Goal: Navigation & Orientation: Understand site structure

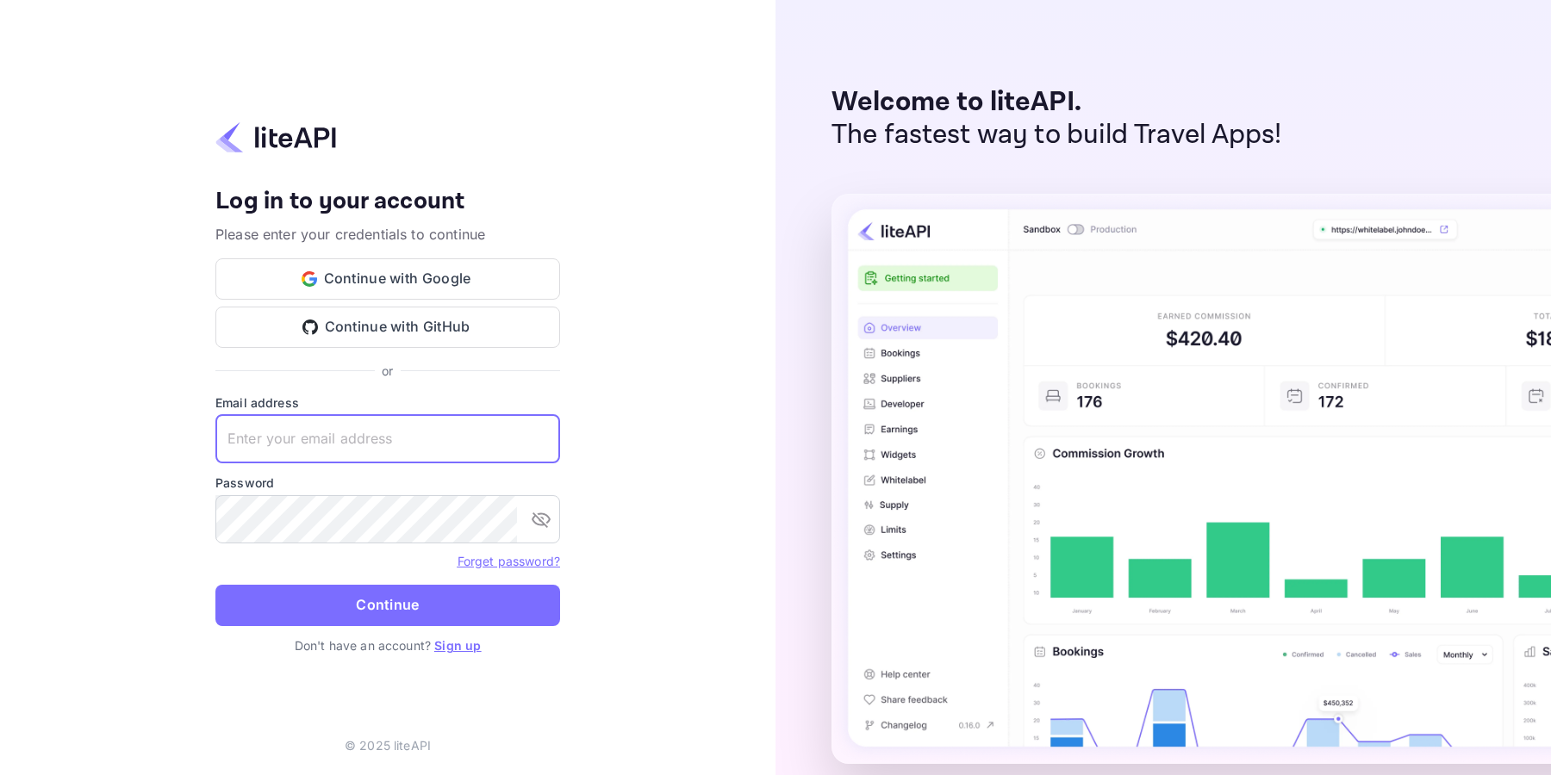
click at [393, 447] on input "text" at bounding box center [387, 439] width 345 height 48
type input "[EMAIL_ADDRESS][DOMAIN_NAME]"
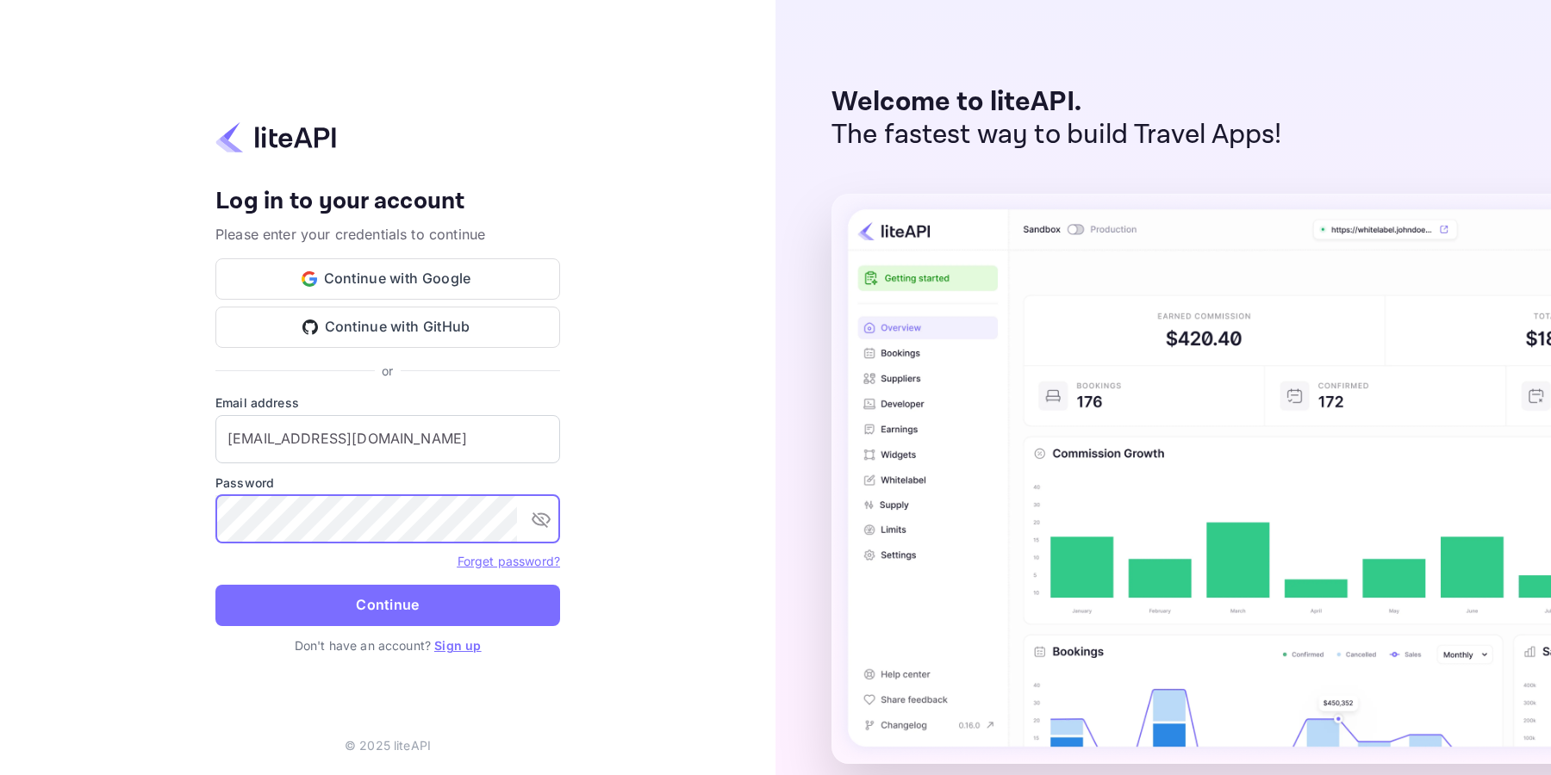
click at [544, 519] on icon "toggle password visibility" at bounding box center [541, 519] width 21 height 21
click at [429, 602] on button "Continue" at bounding box center [387, 605] width 345 height 41
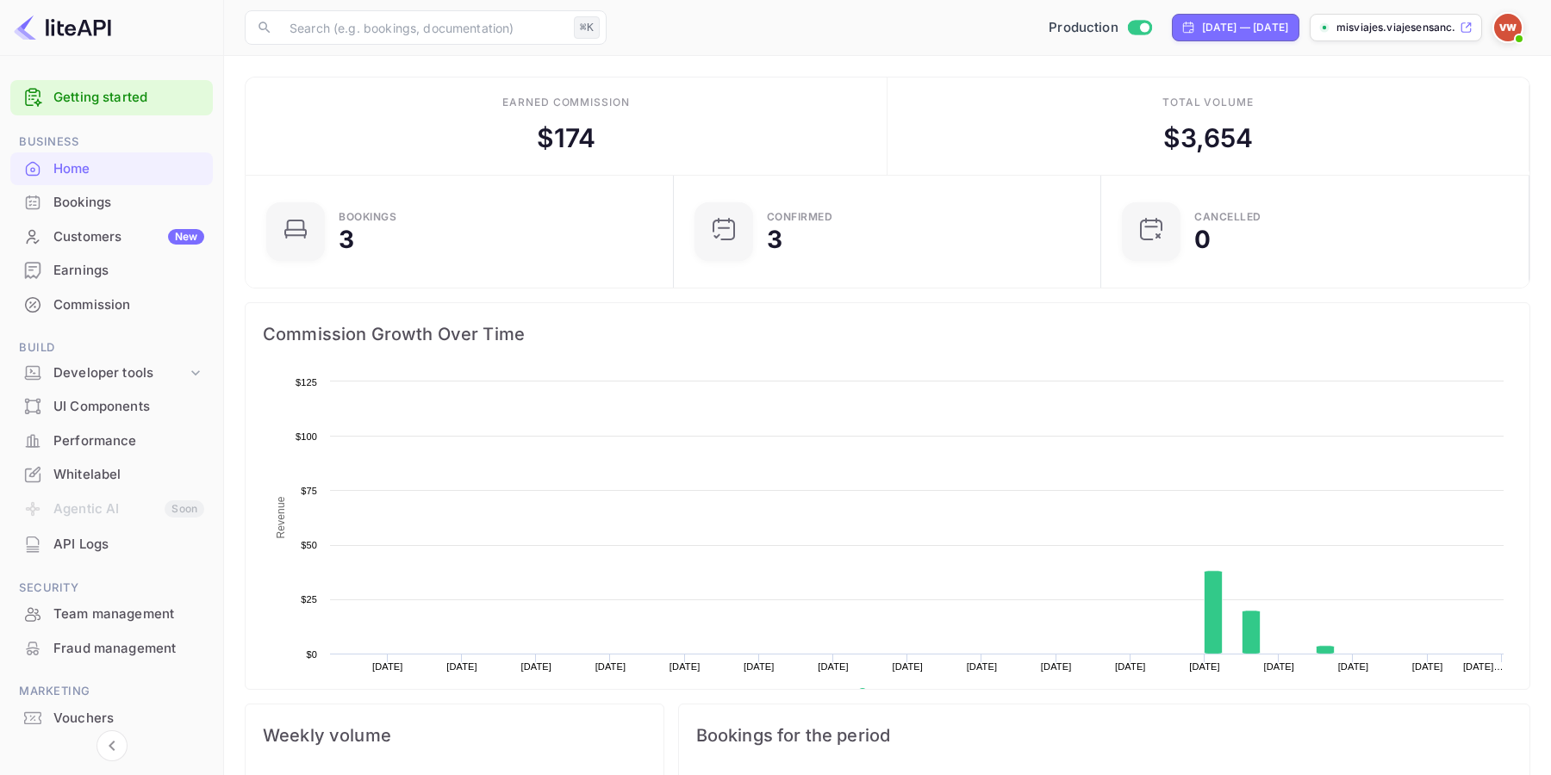
scroll to position [280, 417]
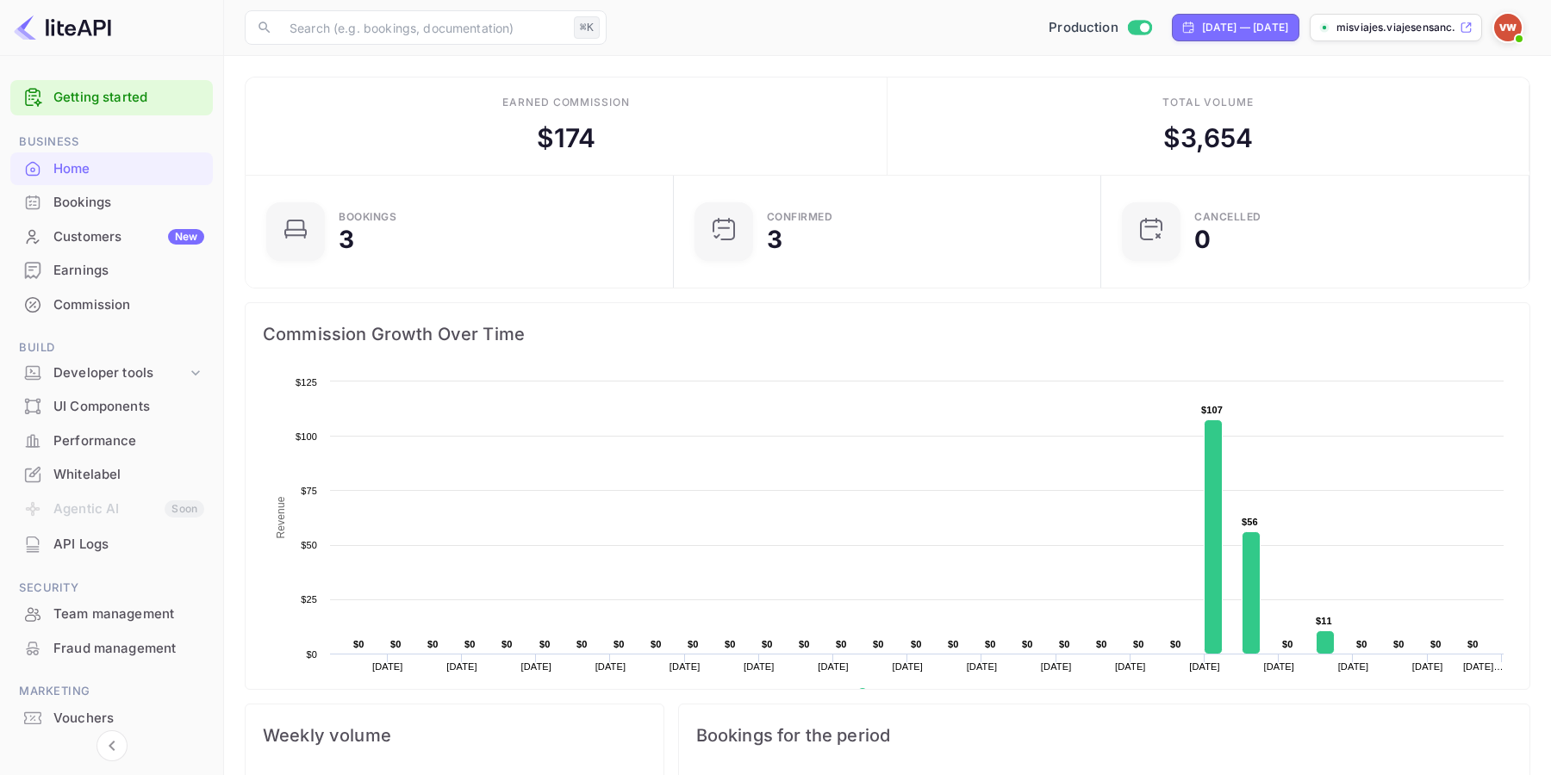
click at [82, 203] on div "Bookings" at bounding box center [128, 203] width 151 height 20
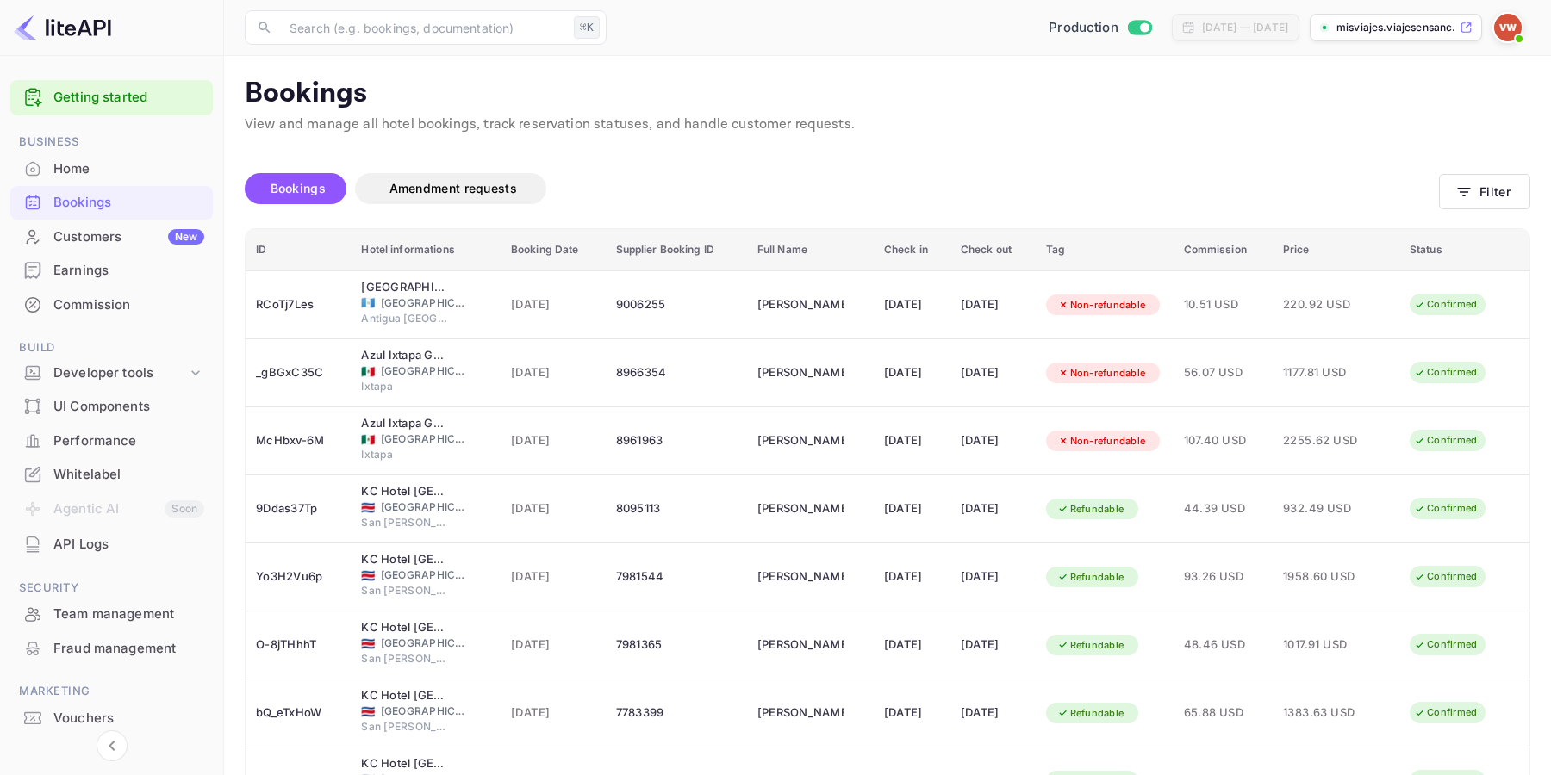
click at [121, 234] on div "Customers New" at bounding box center [128, 237] width 151 height 20
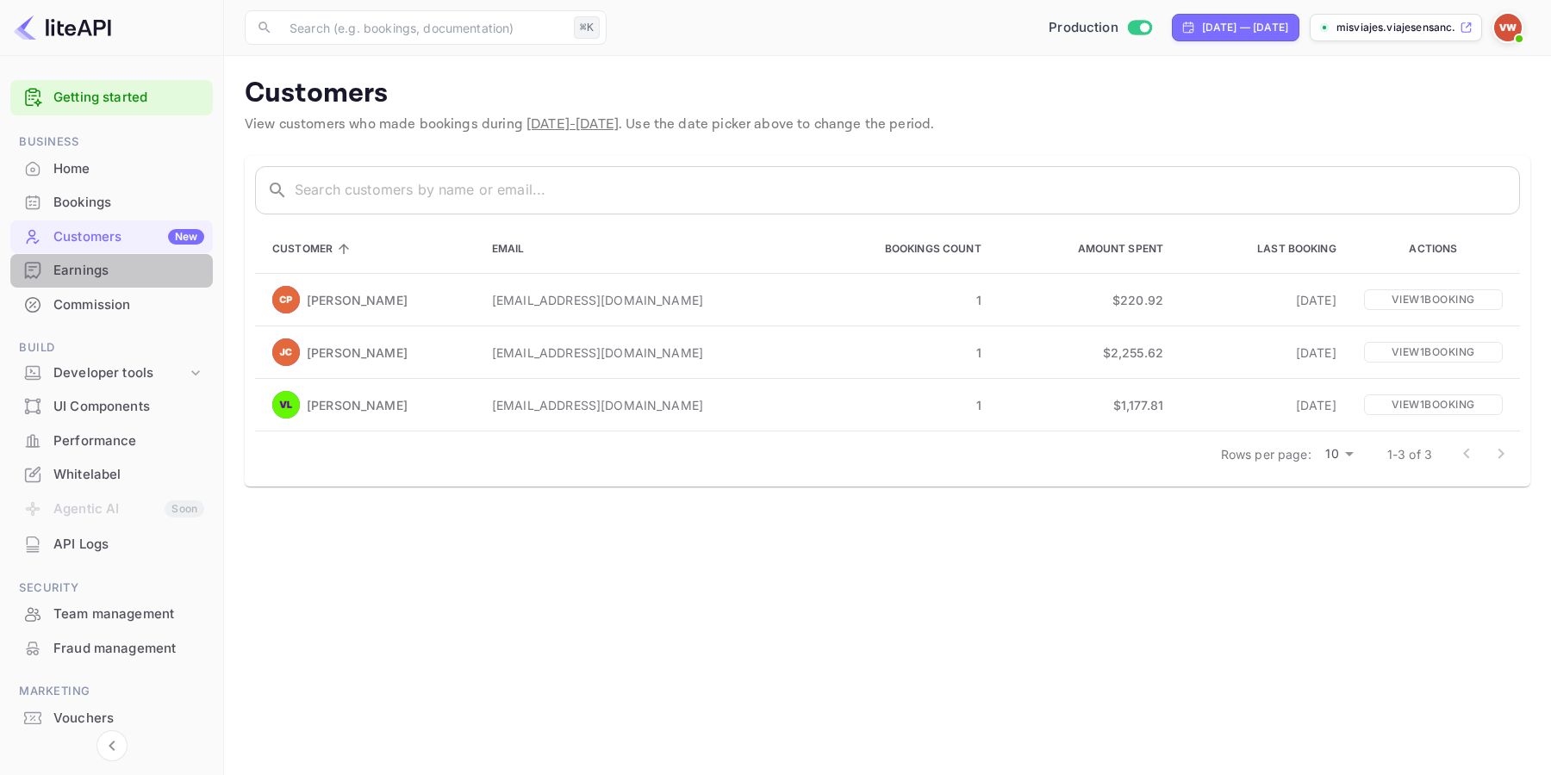
click at [100, 273] on div "Earnings" at bounding box center [128, 271] width 151 height 20
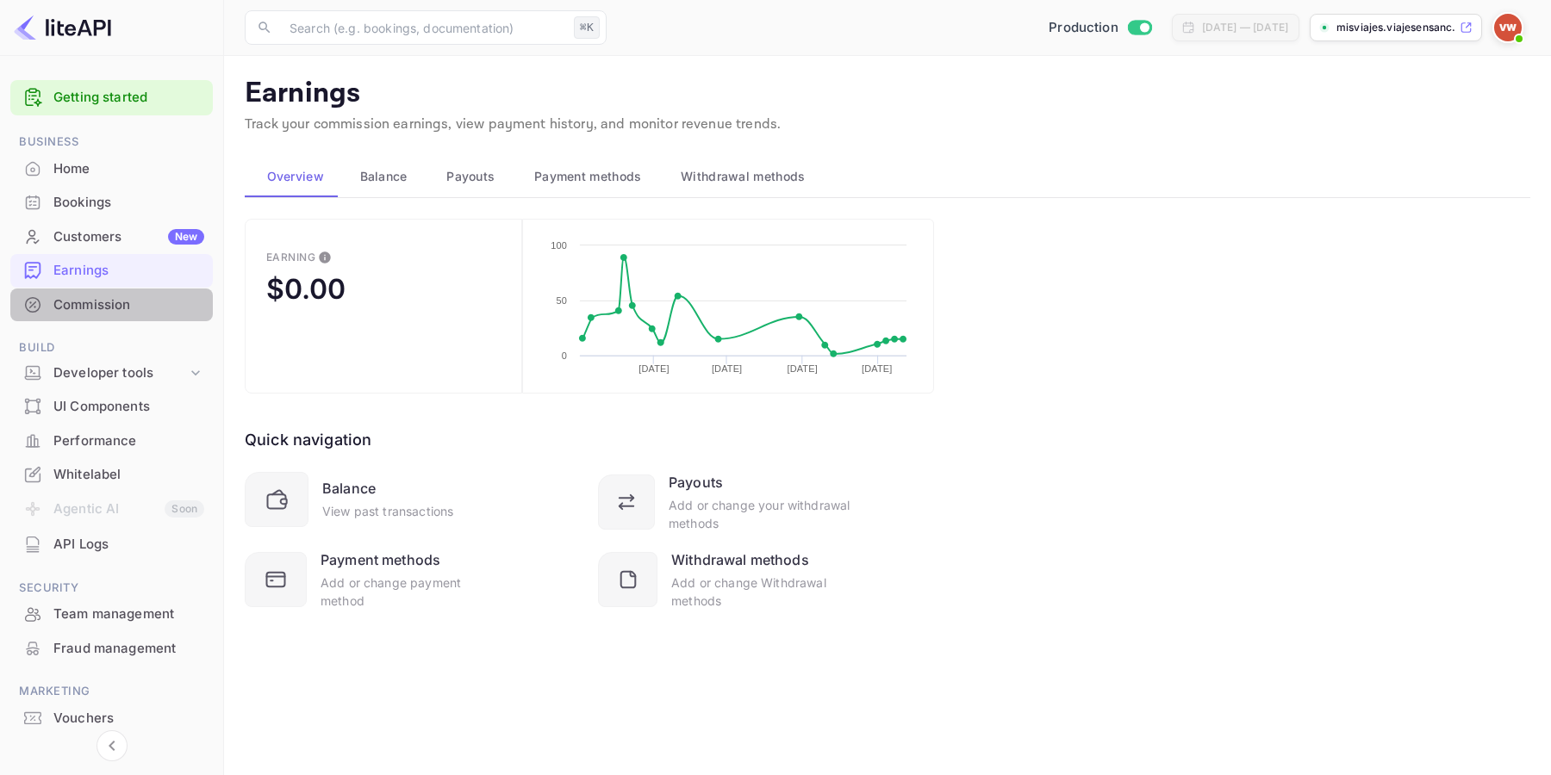
click at [117, 302] on div "Commission" at bounding box center [128, 305] width 151 height 20
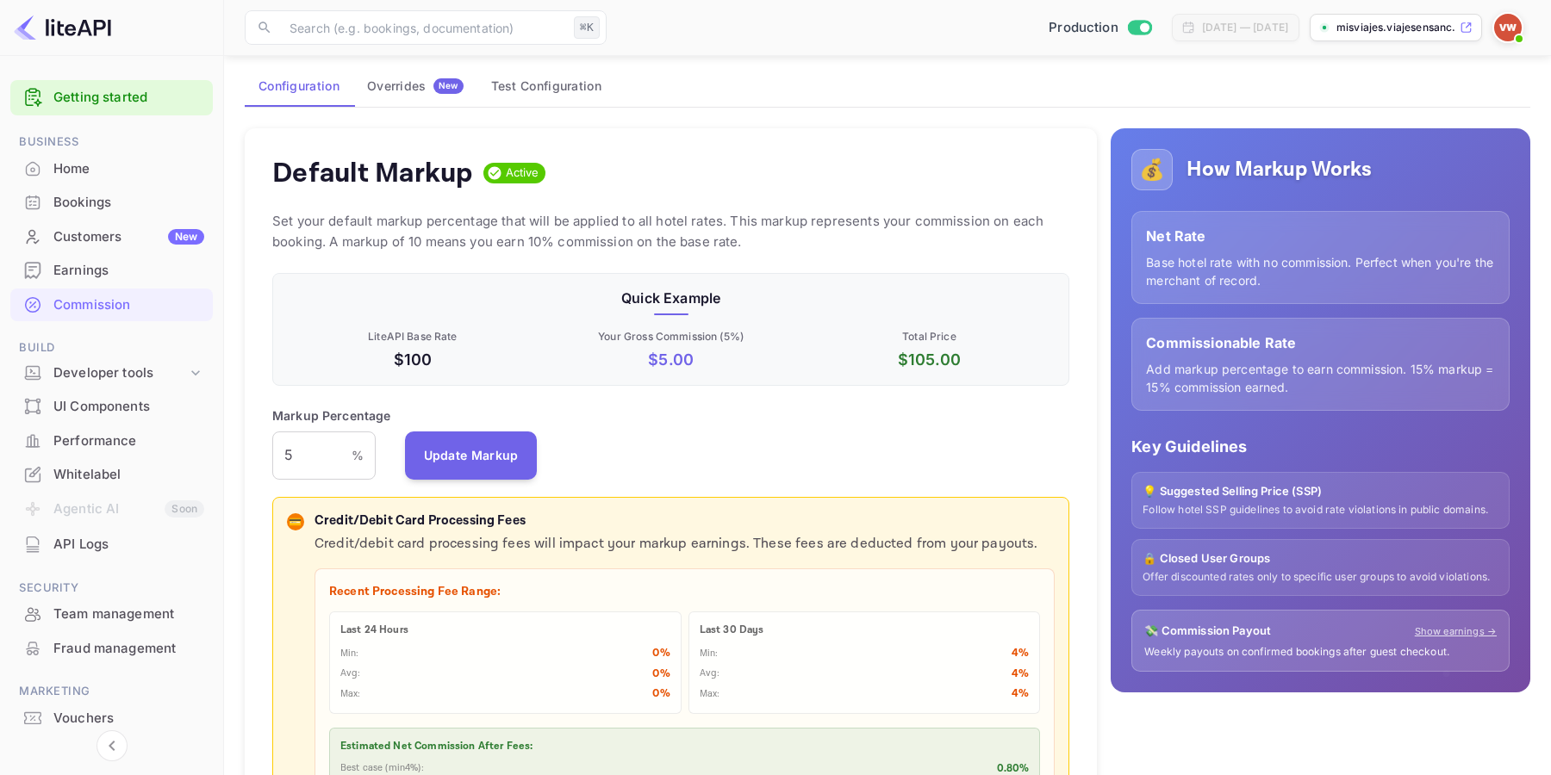
scroll to position [74, 0]
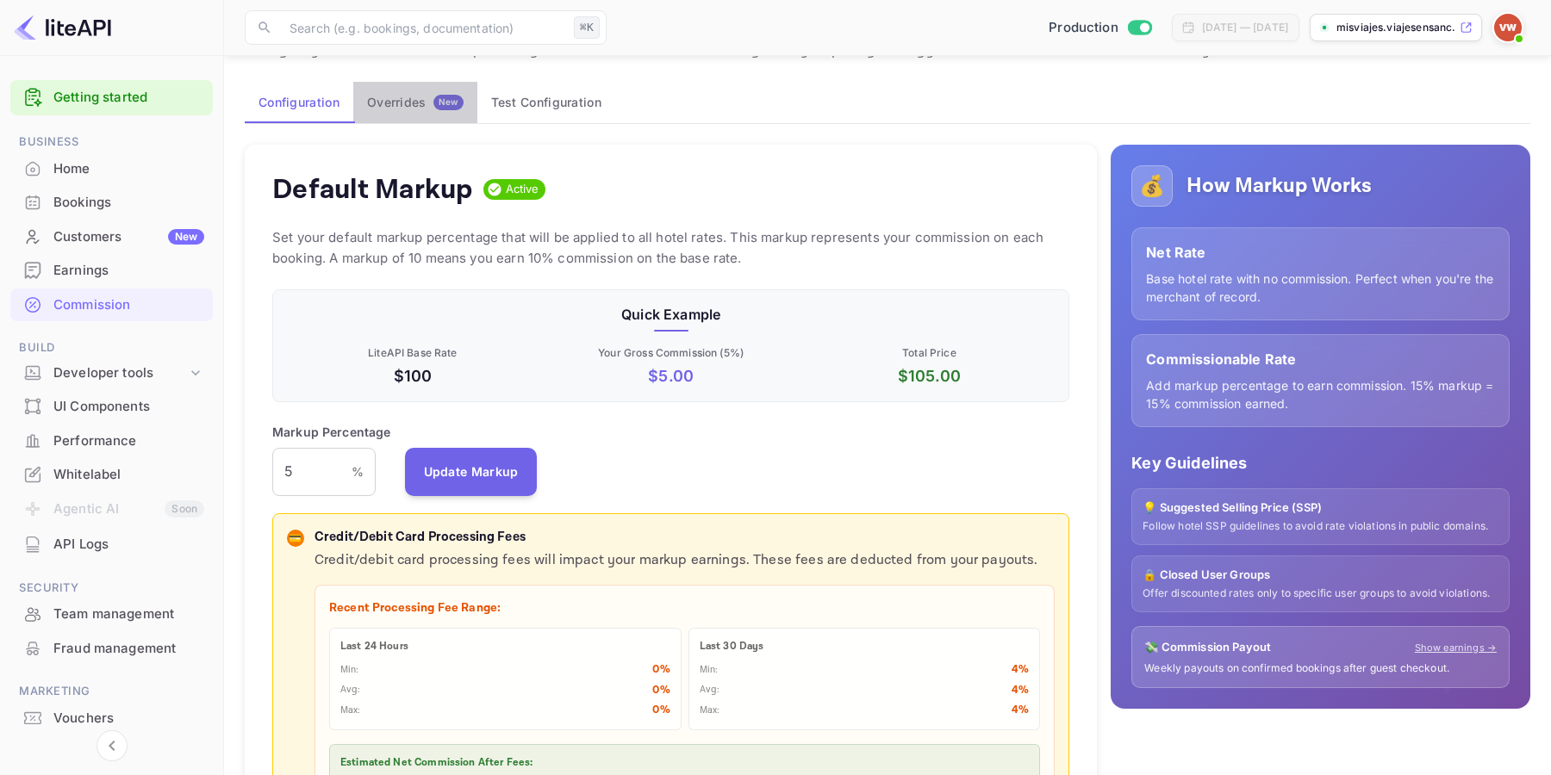
click at [418, 98] on div "Overrides New" at bounding box center [415, 103] width 96 height 16
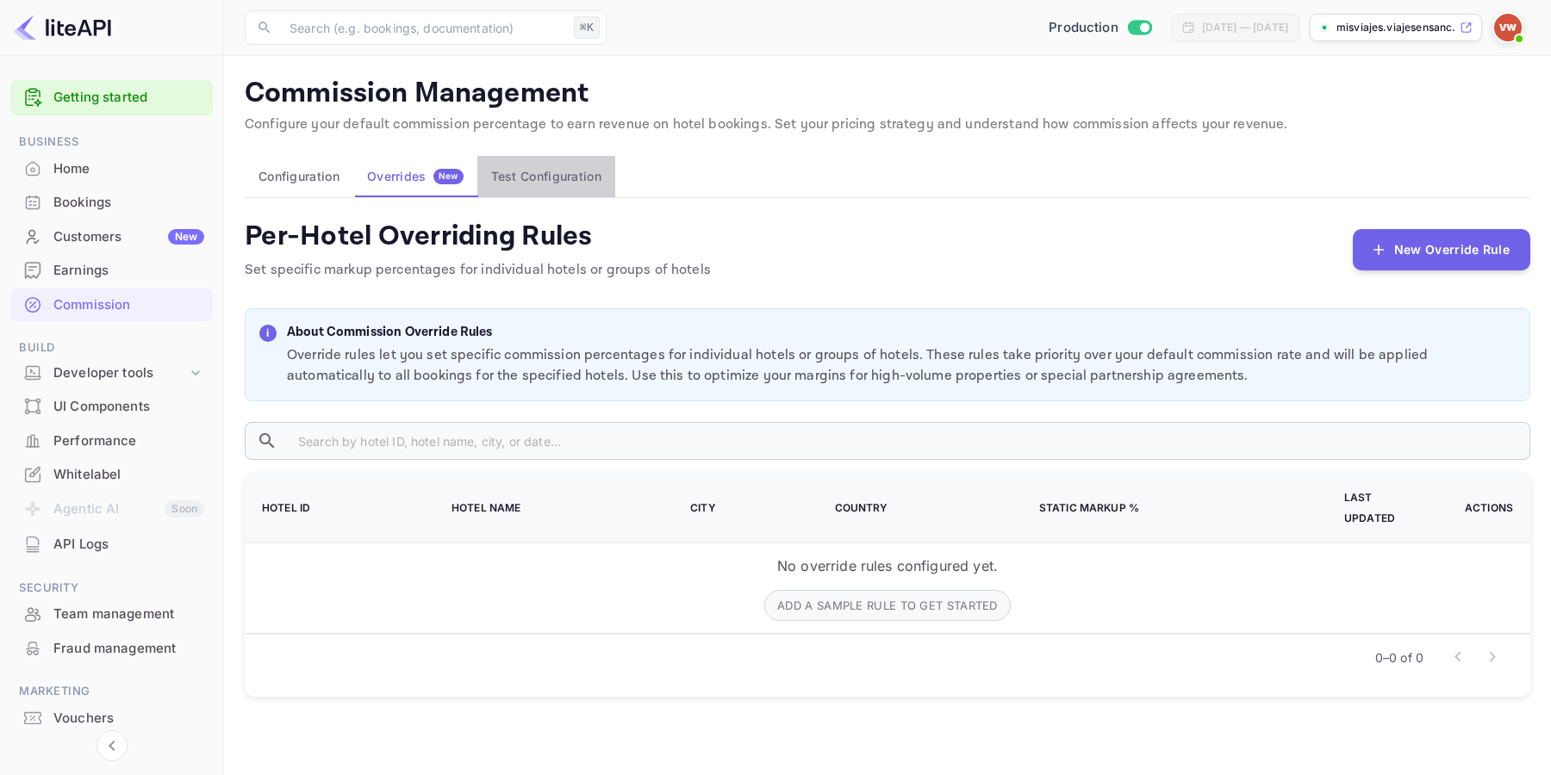
click at [547, 176] on button "Test Configuration" at bounding box center [546, 176] width 138 height 41
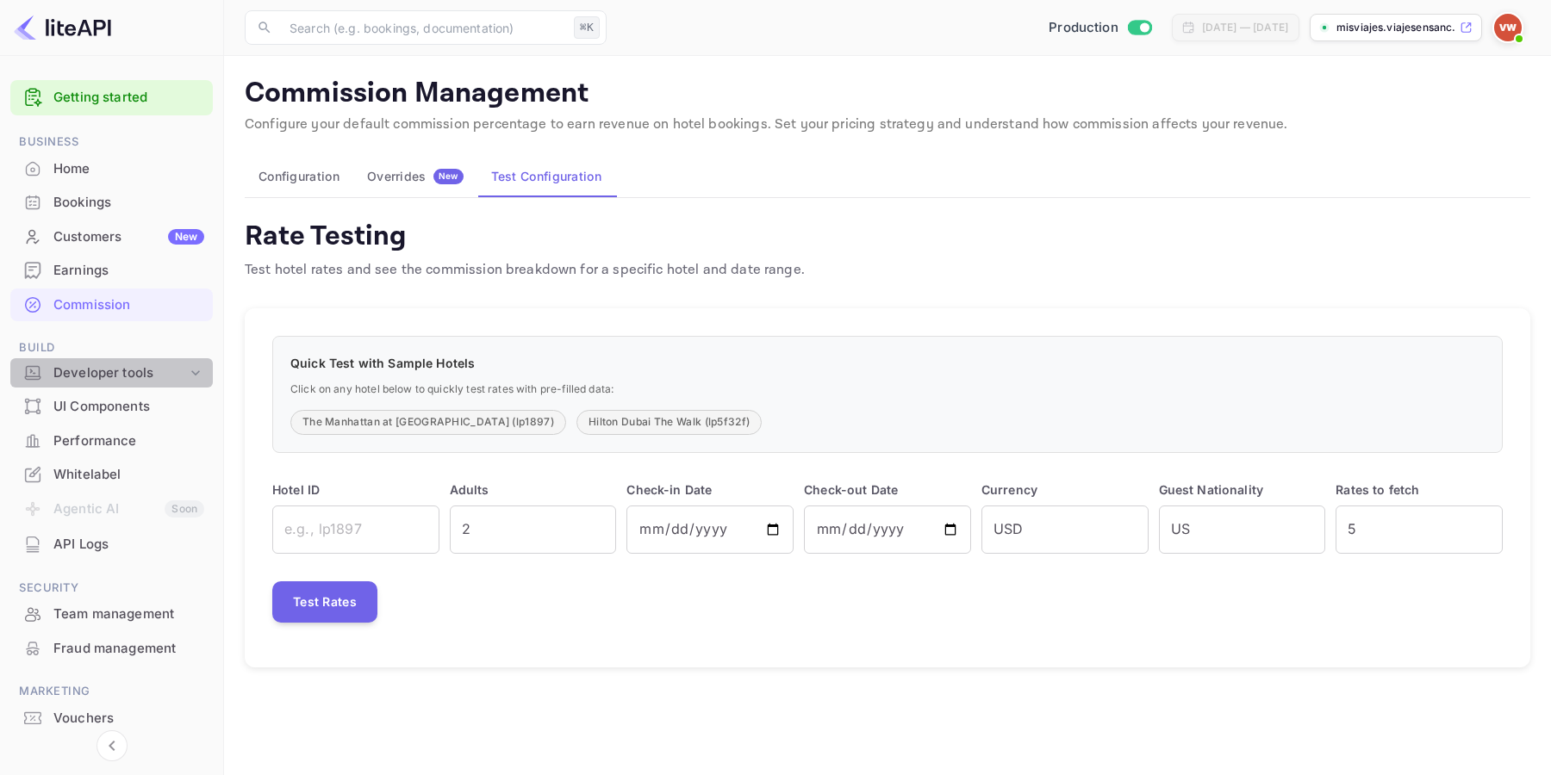
click at [120, 373] on div "Developer tools" at bounding box center [120, 374] width 134 height 20
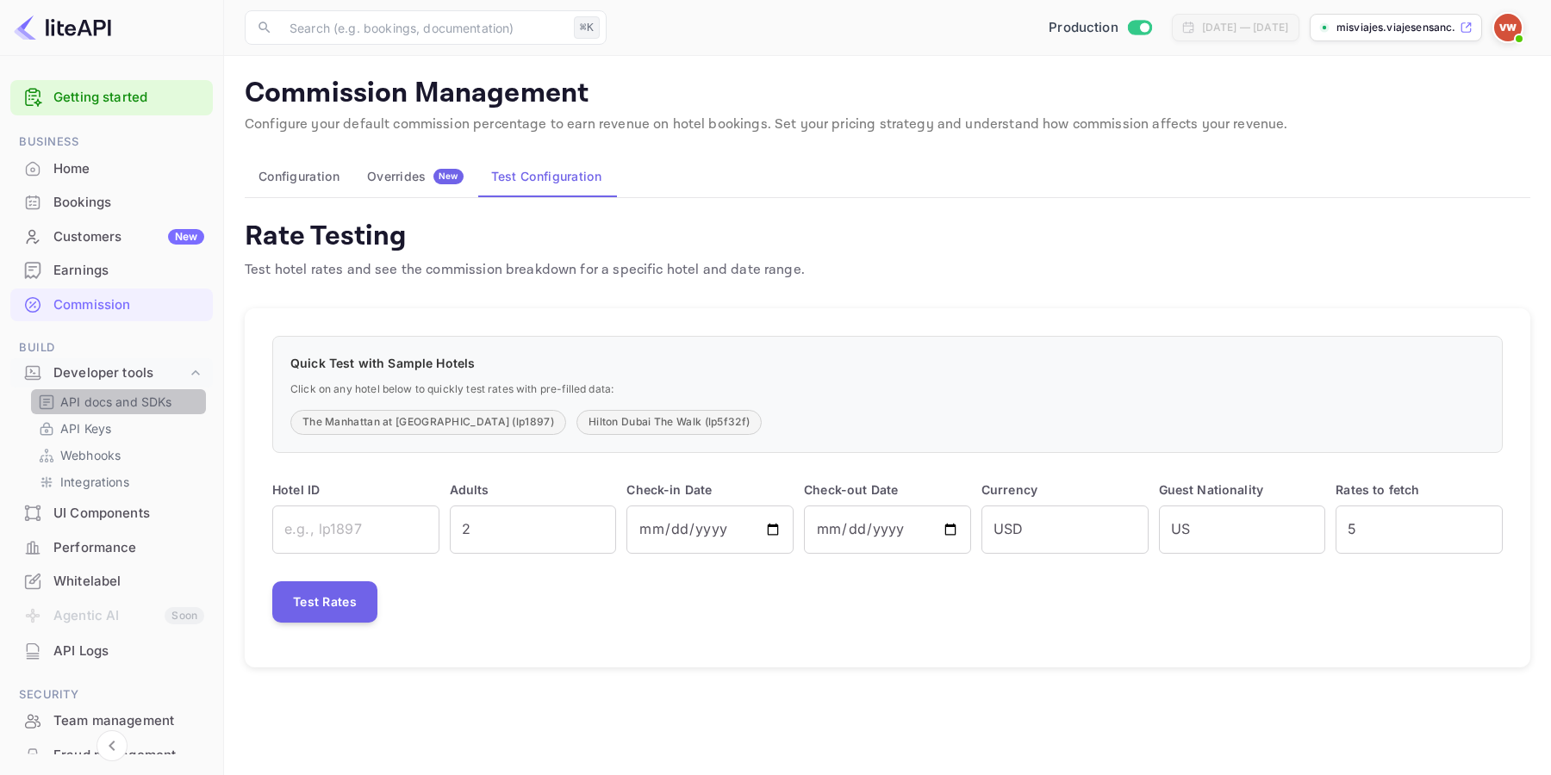
click at [148, 404] on p "API docs and SDKs" at bounding box center [116, 402] width 112 height 18
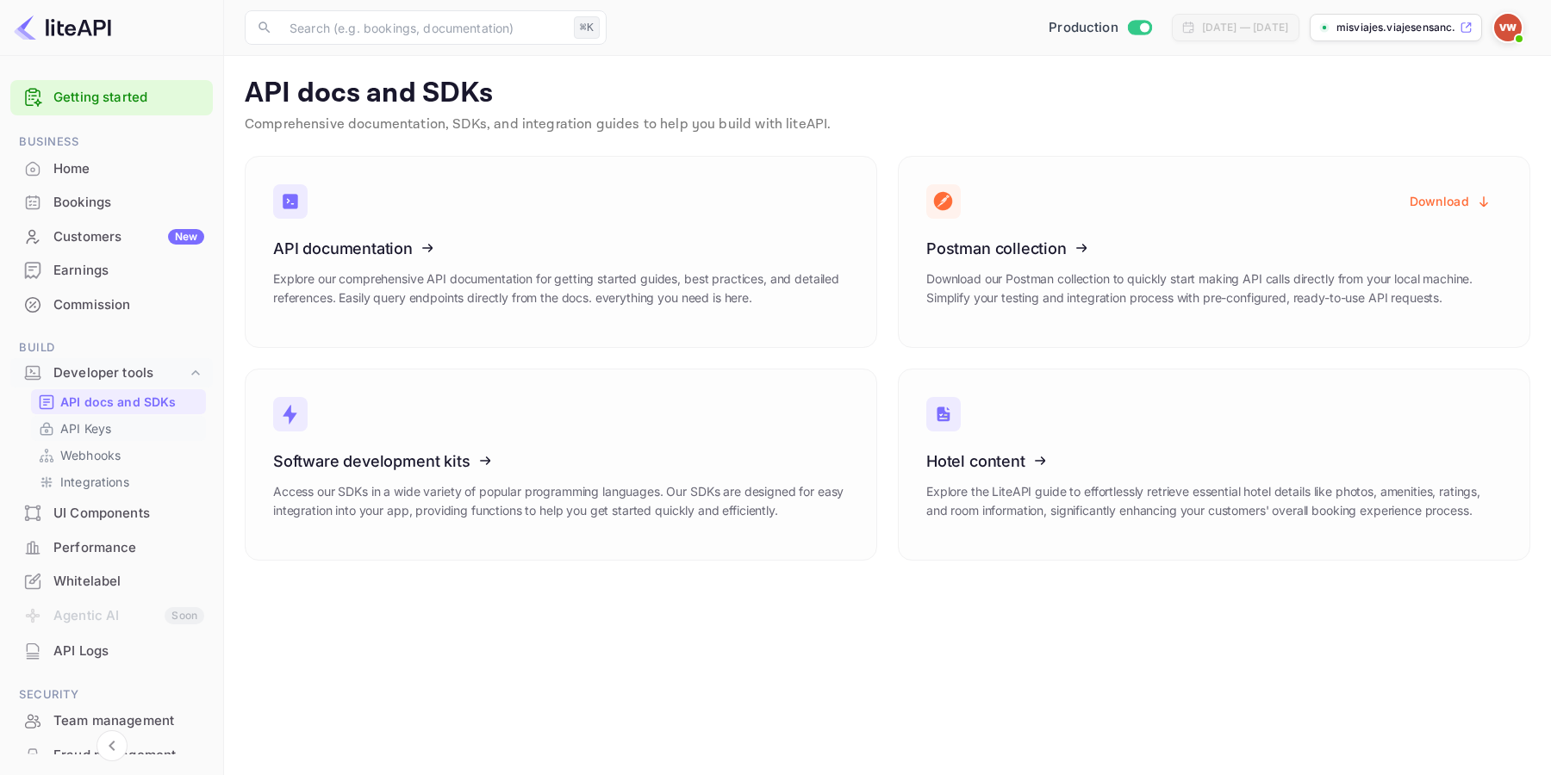
click at [108, 430] on p "API Keys" at bounding box center [85, 429] width 51 height 18
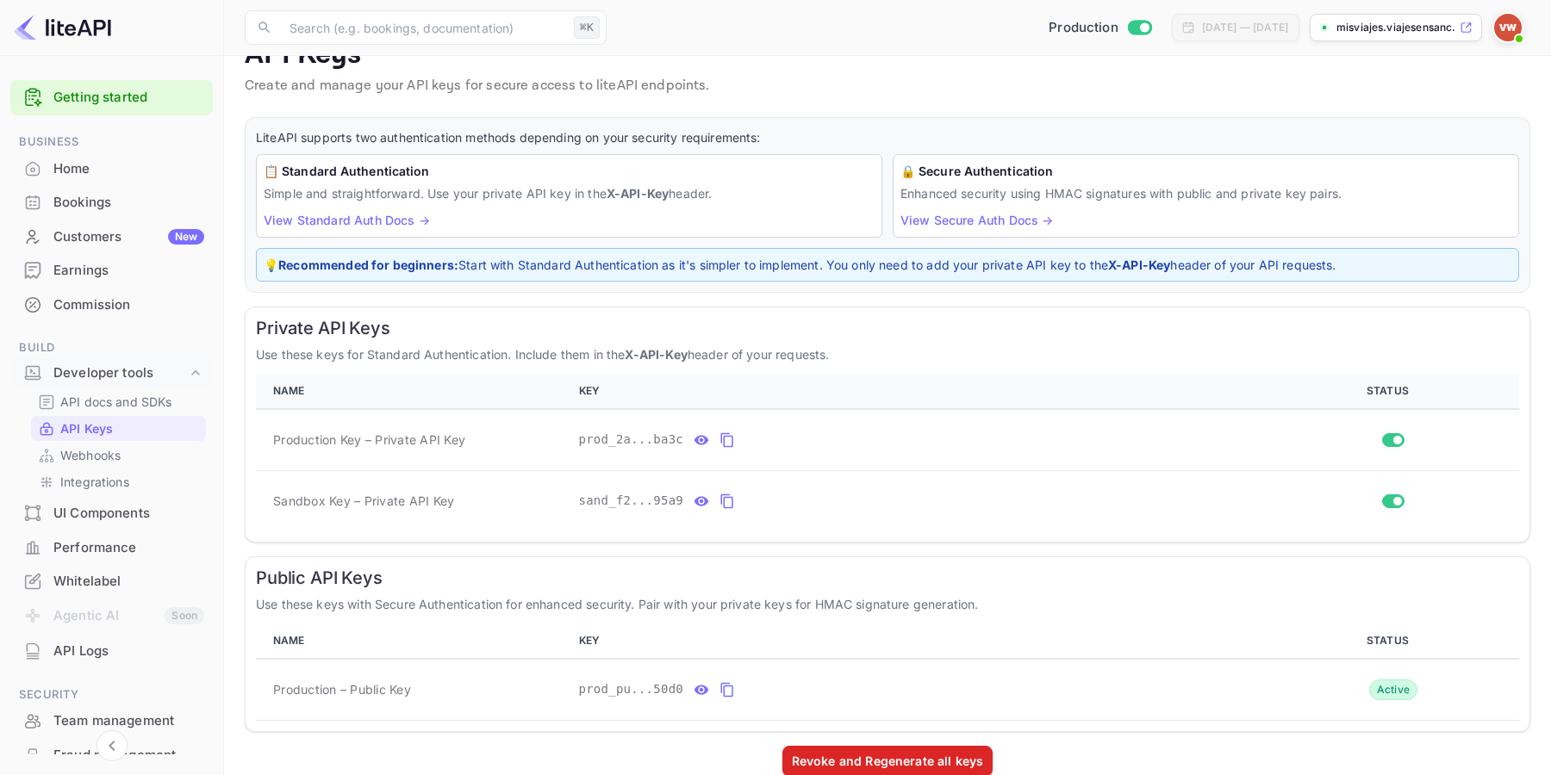
scroll to position [68, 0]
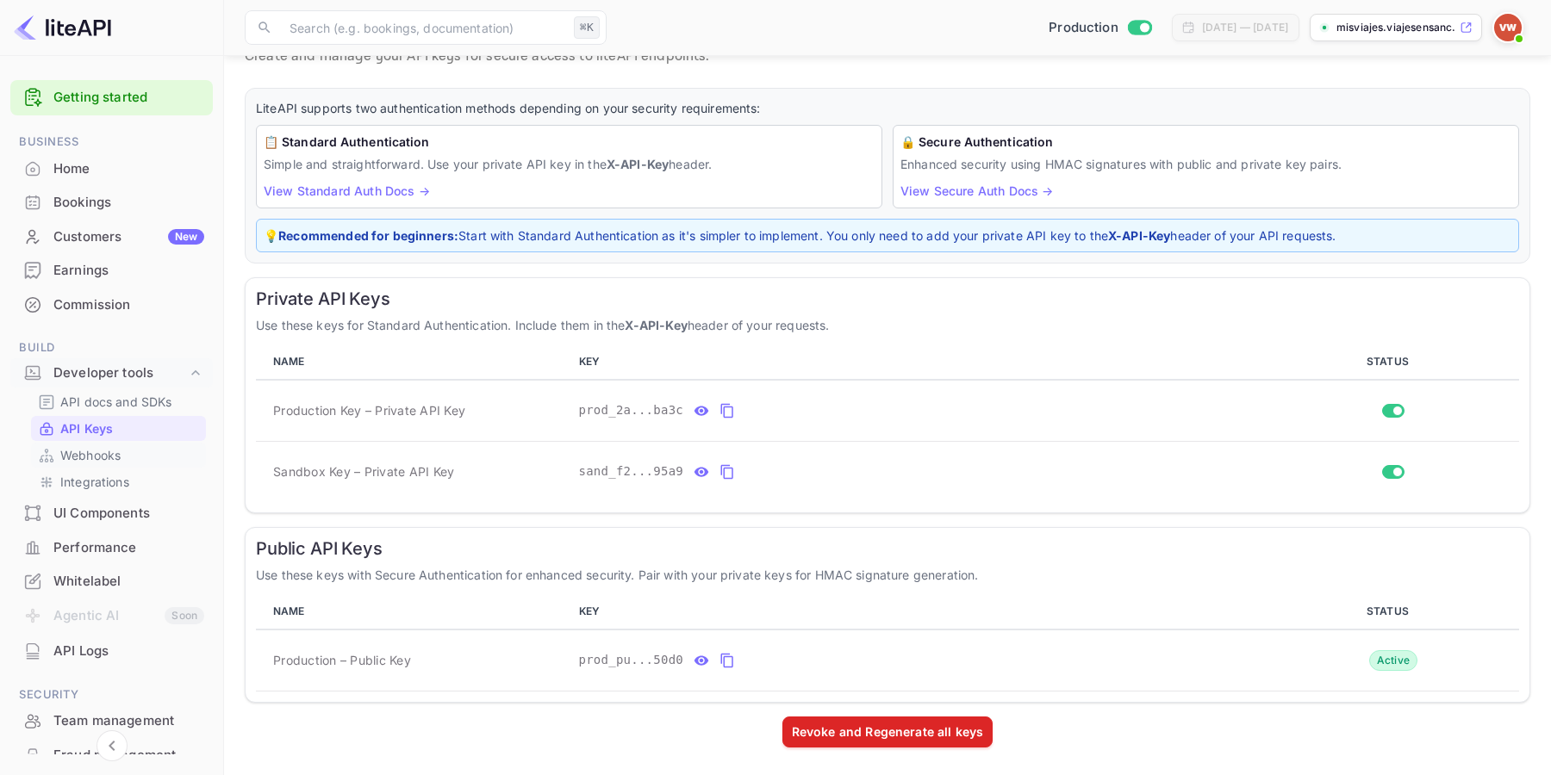
click at [103, 455] on p "Webhooks" at bounding box center [90, 455] width 60 height 18
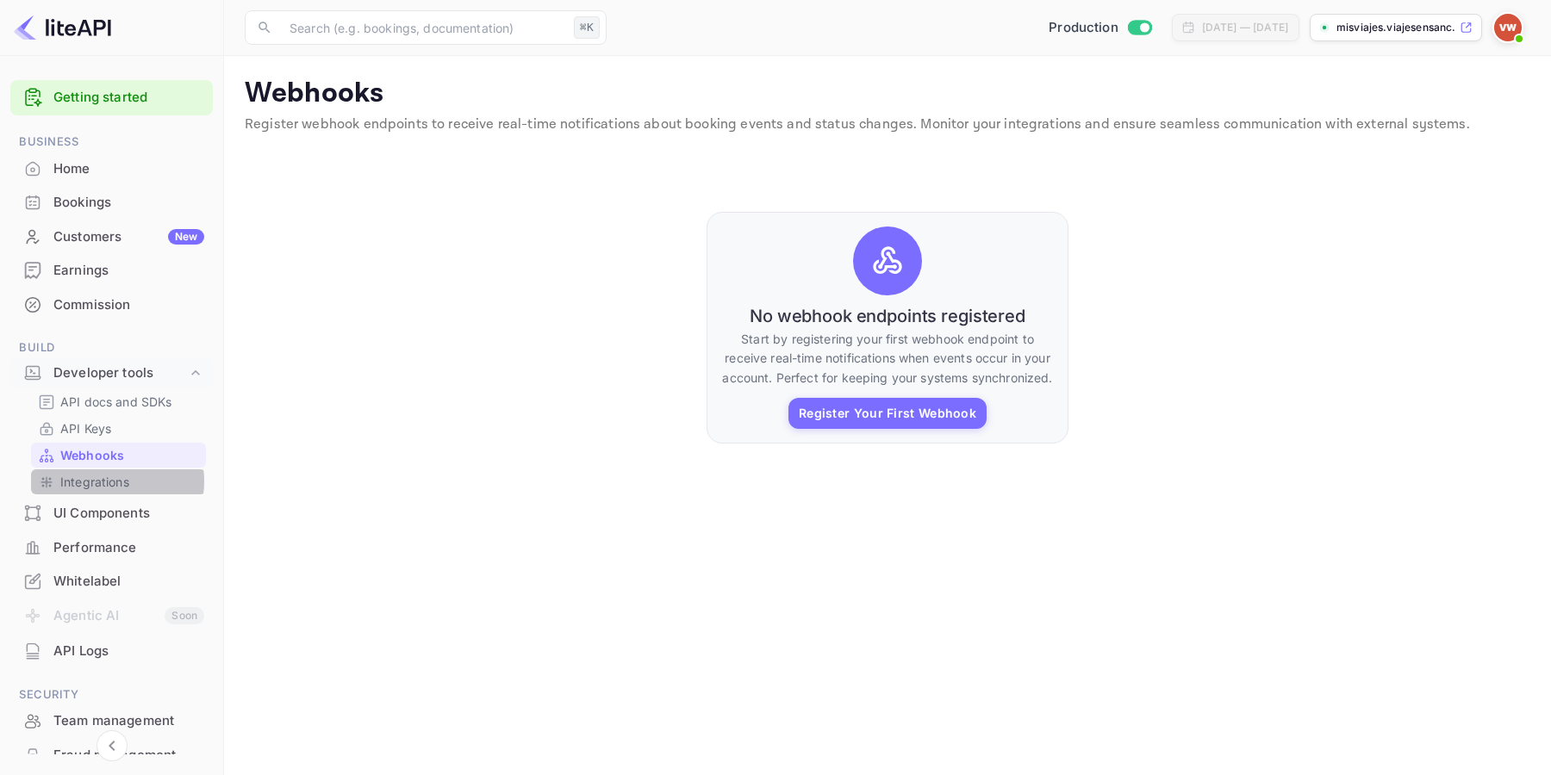
click at [106, 482] on p "Integrations" at bounding box center [94, 482] width 69 height 18
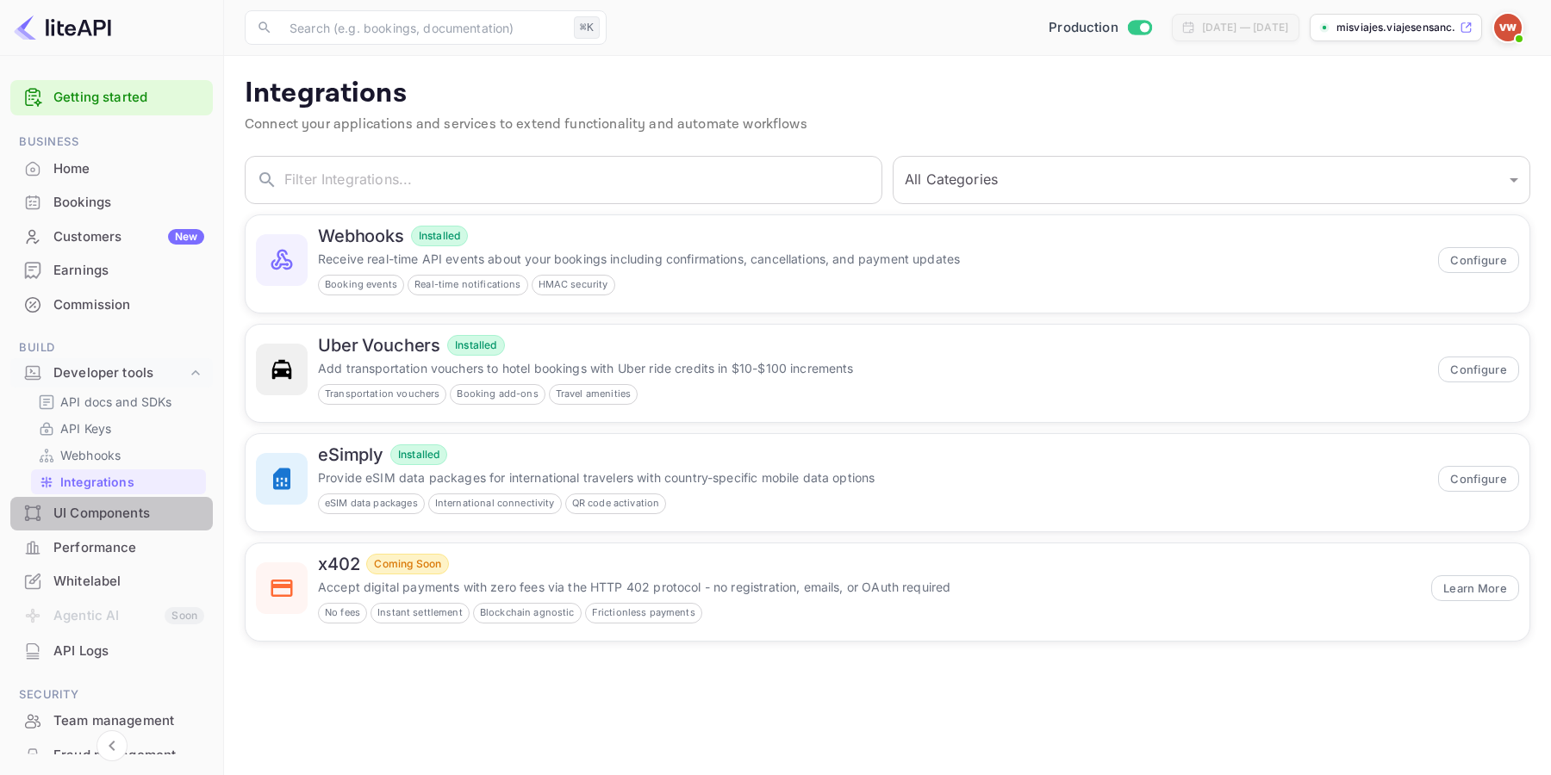
click at [128, 514] on div "UI Components" at bounding box center [128, 514] width 151 height 20
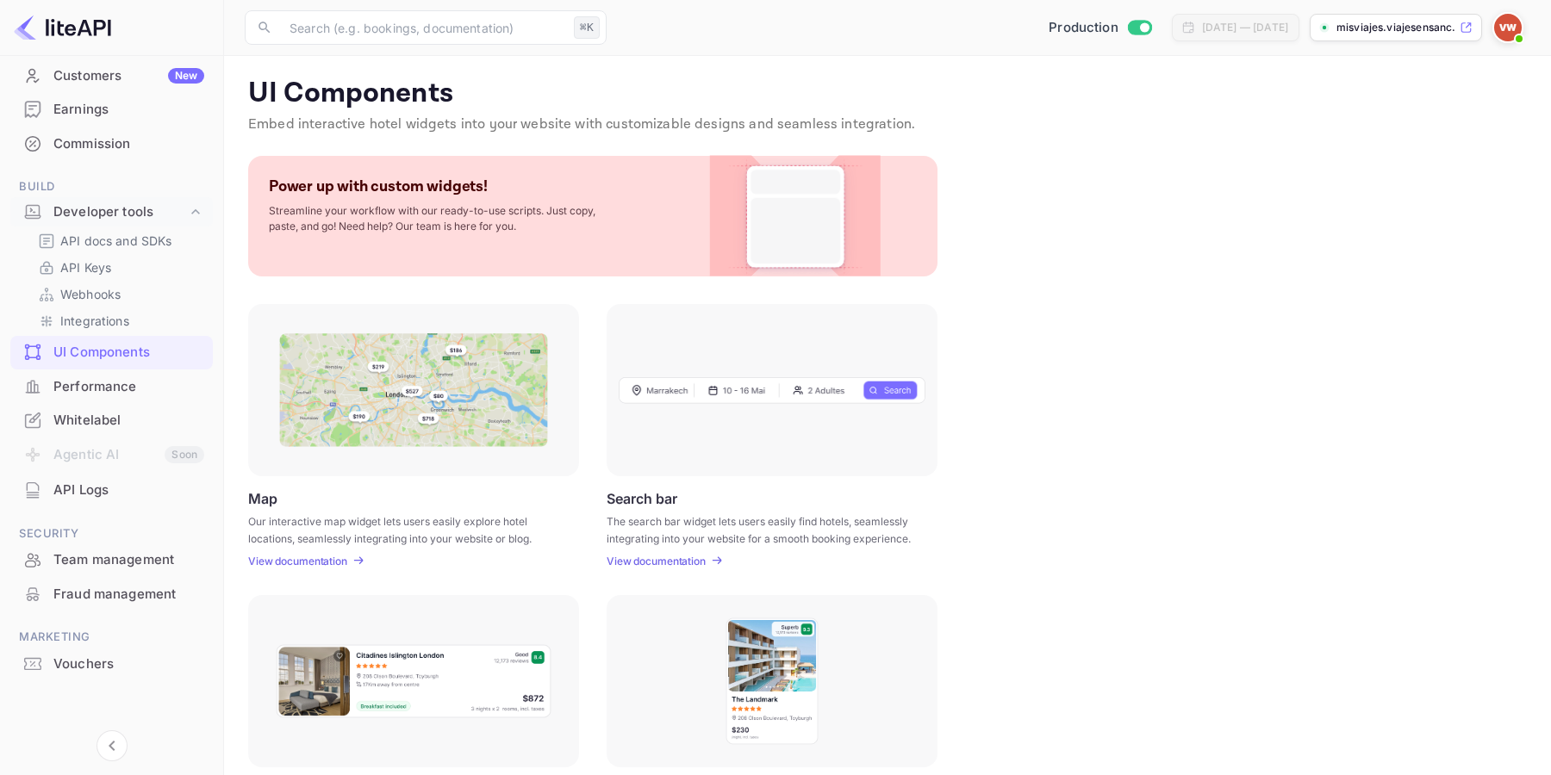
click at [121, 389] on div "Performance" at bounding box center [128, 387] width 151 height 20
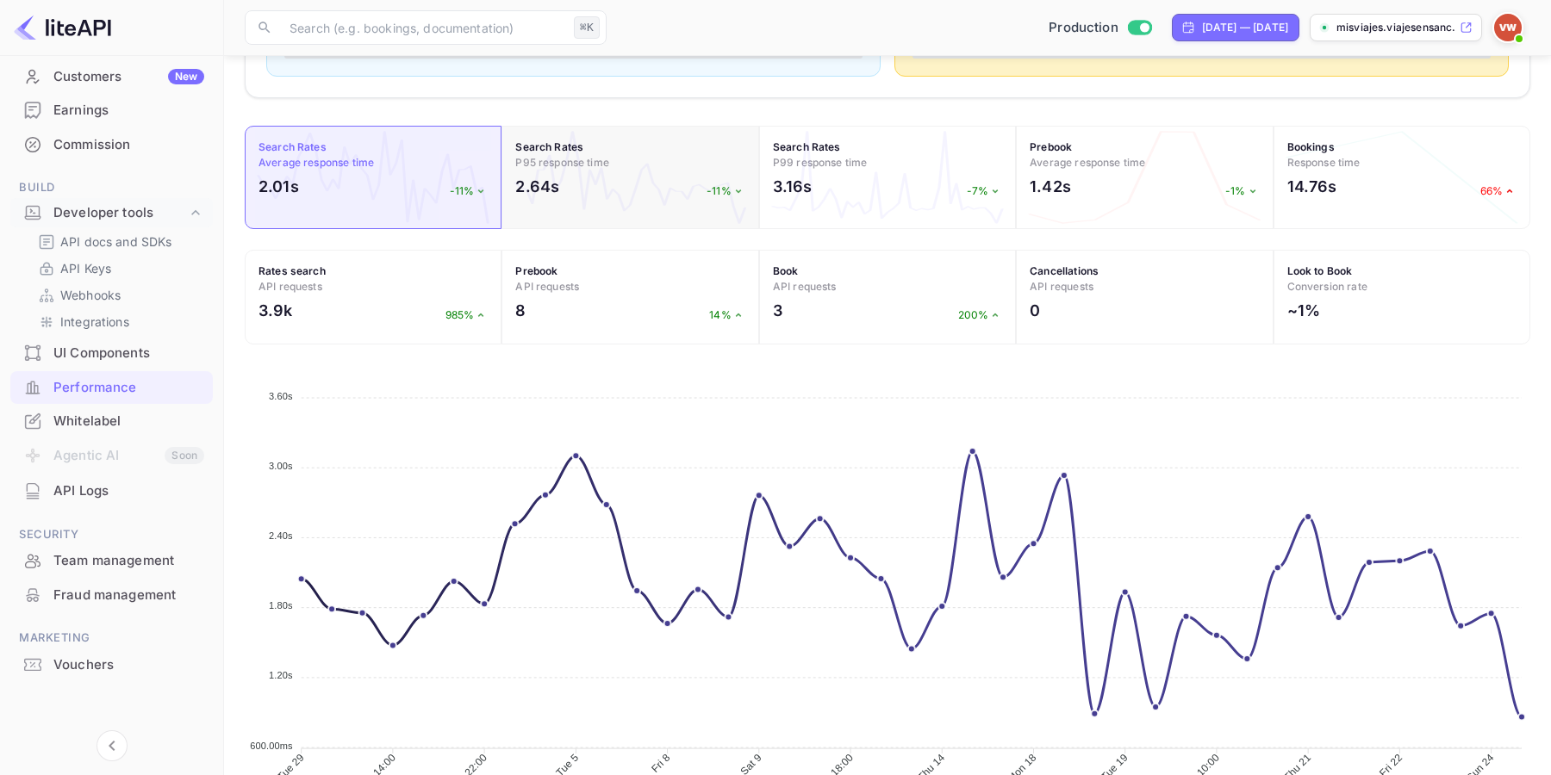
scroll to position [511, 0]
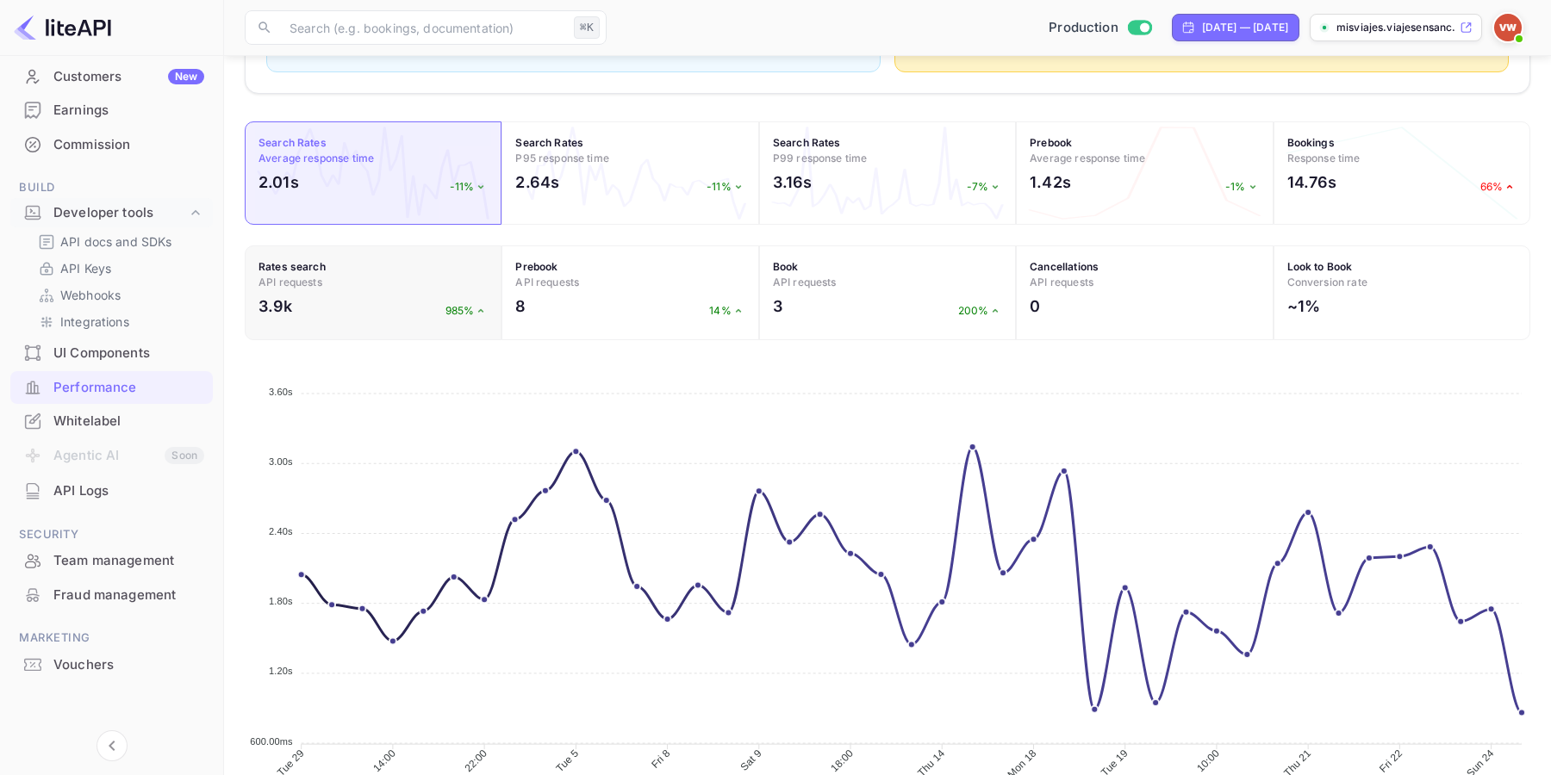
click at [346, 302] on div "3.9k 985%" at bounding box center [372, 311] width 229 height 32
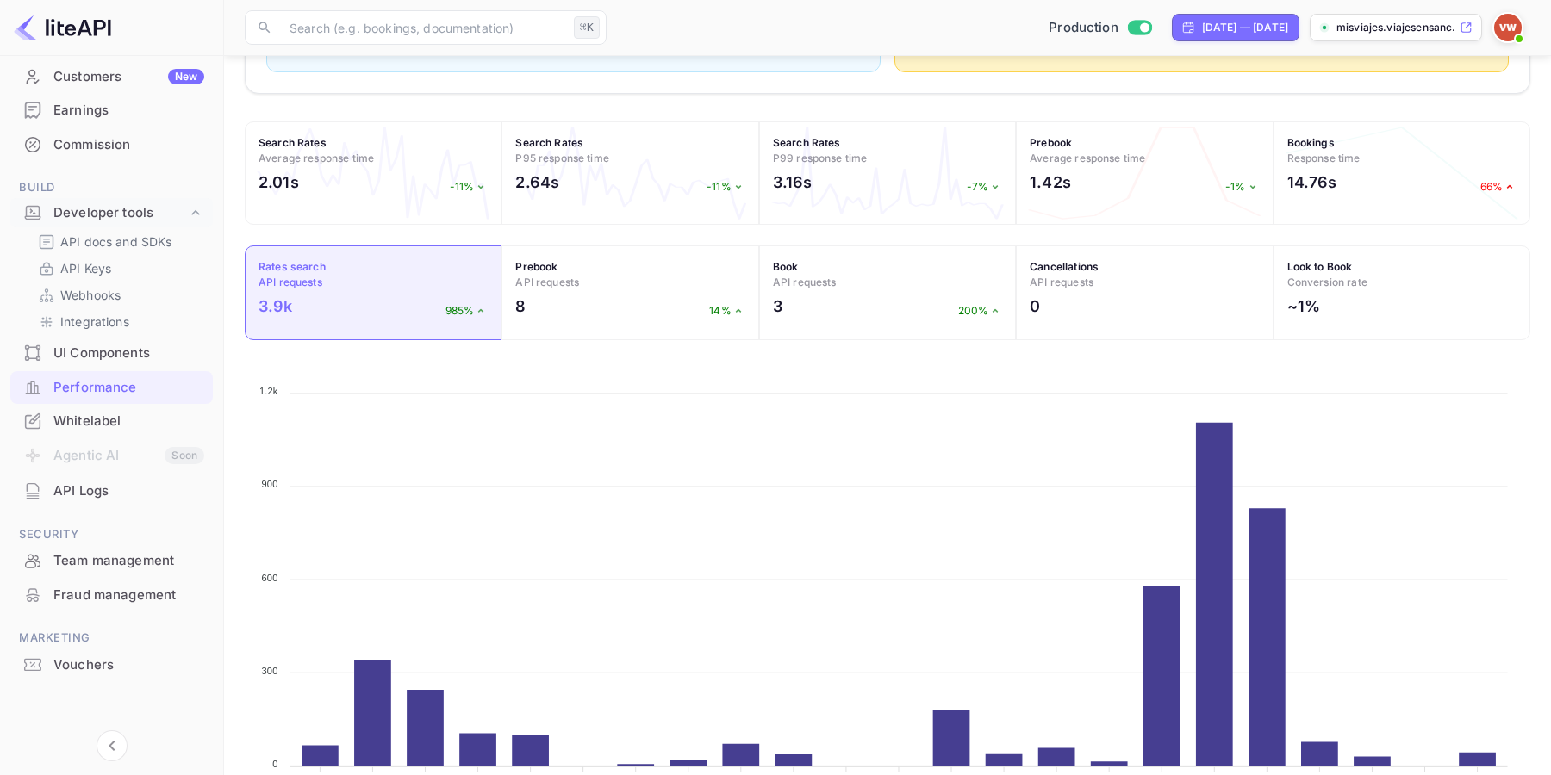
scroll to position [568, 0]
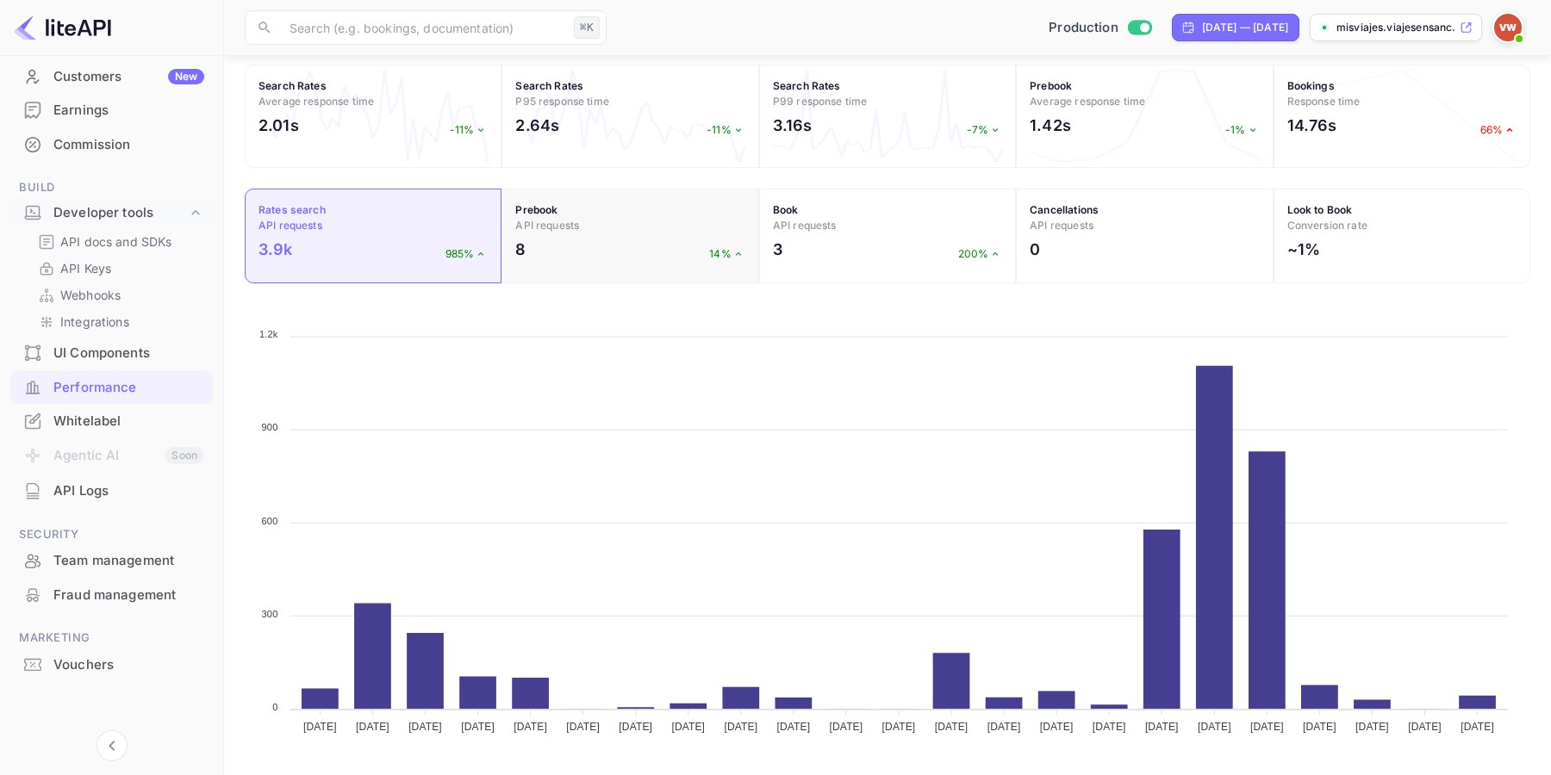
click at [623, 215] on h4 "Prebook API requests" at bounding box center [629, 217] width 229 height 31
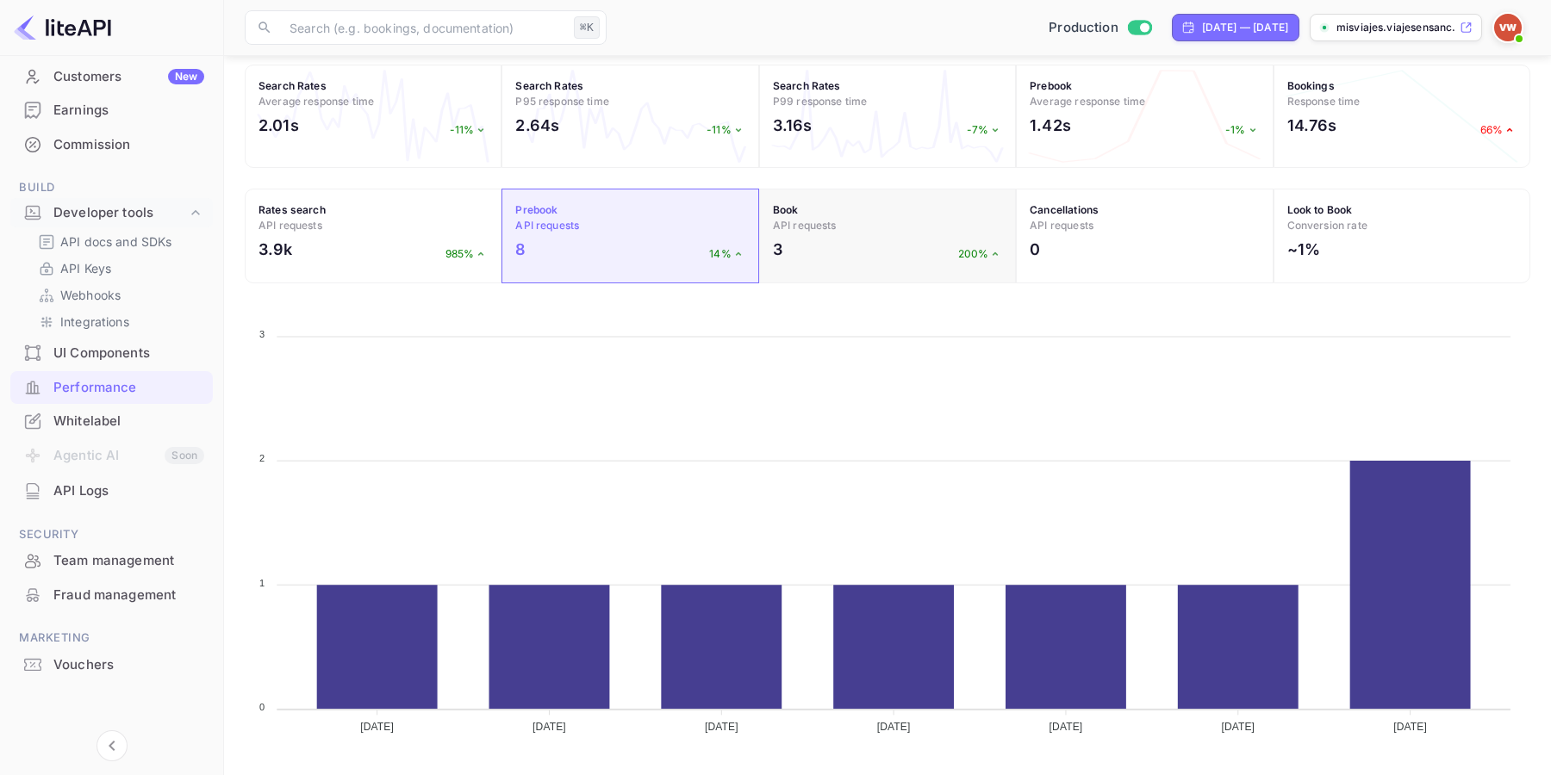
click at [849, 222] on h4 "Book API requests" at bounding box center [887, 217] width 229 height 31
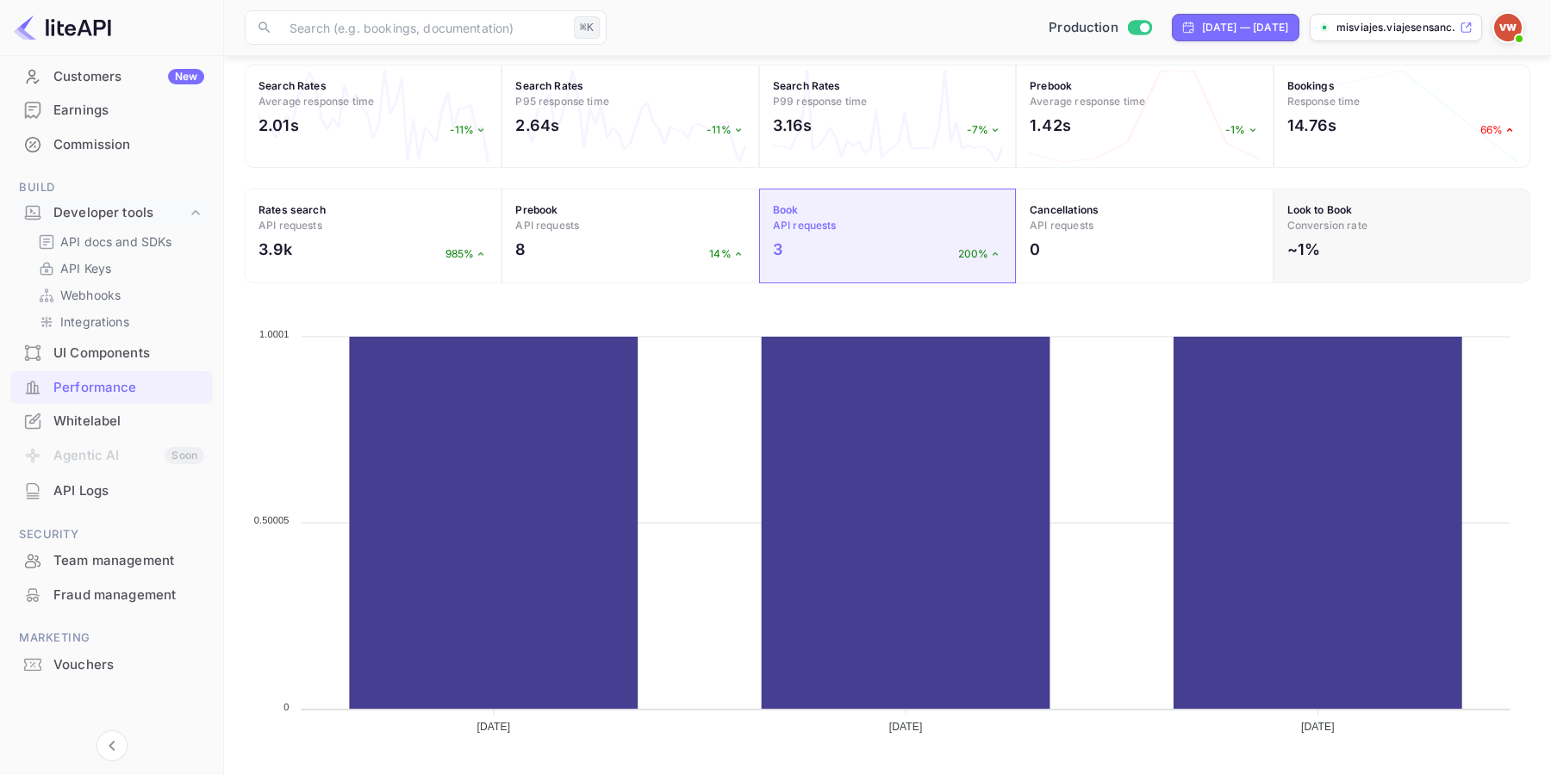
click at [1371, 231] on h4 "Look to Book Conversion rate" at bounding box center [1401, 217] width 229 height 31
click at [1376, 233] on h4 "Look to Book Conversion rate" at bounding box center [1401, 217] width 229 height 31
click at [1373, 121] on div "14.76s 66%" at bounding box center [1401, 130] width 229 height 32
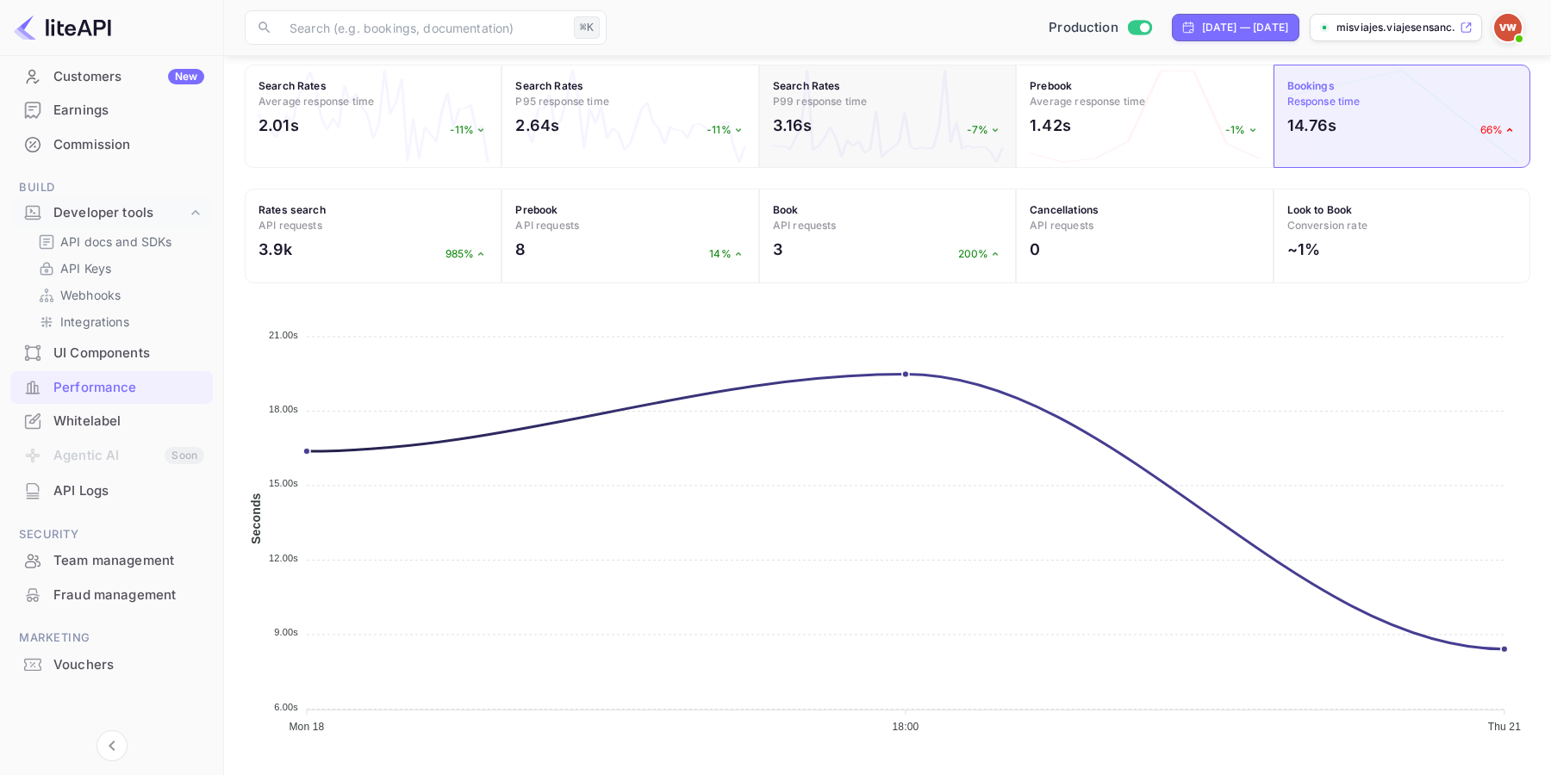
click at [881, 127] on div "3.16s -7%" at bounding box center [887, 130] width 229 height 32
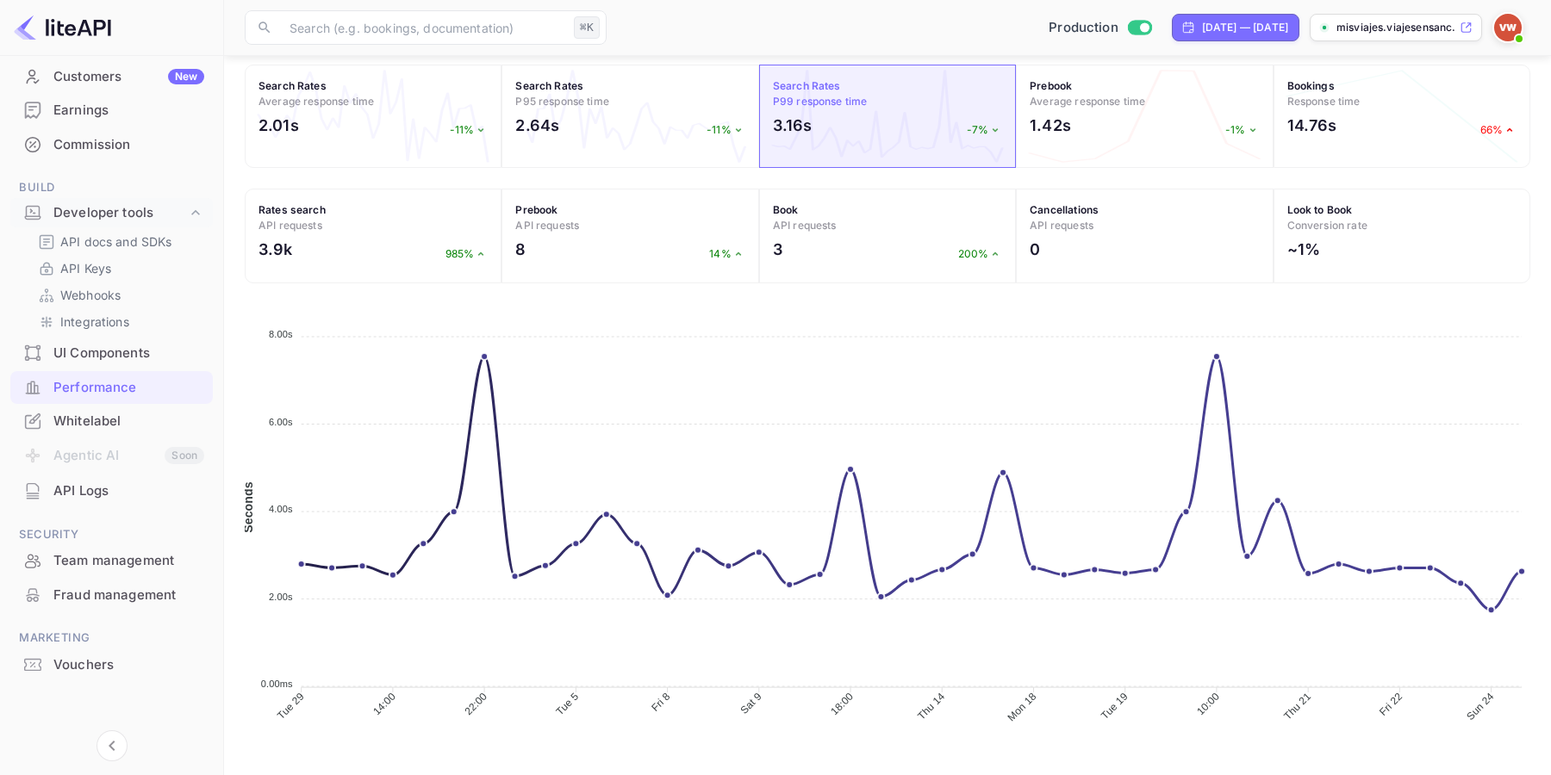
click at [136, 421] on div "Whitelabel" at bounding box center [128, 422] width 151 height 20
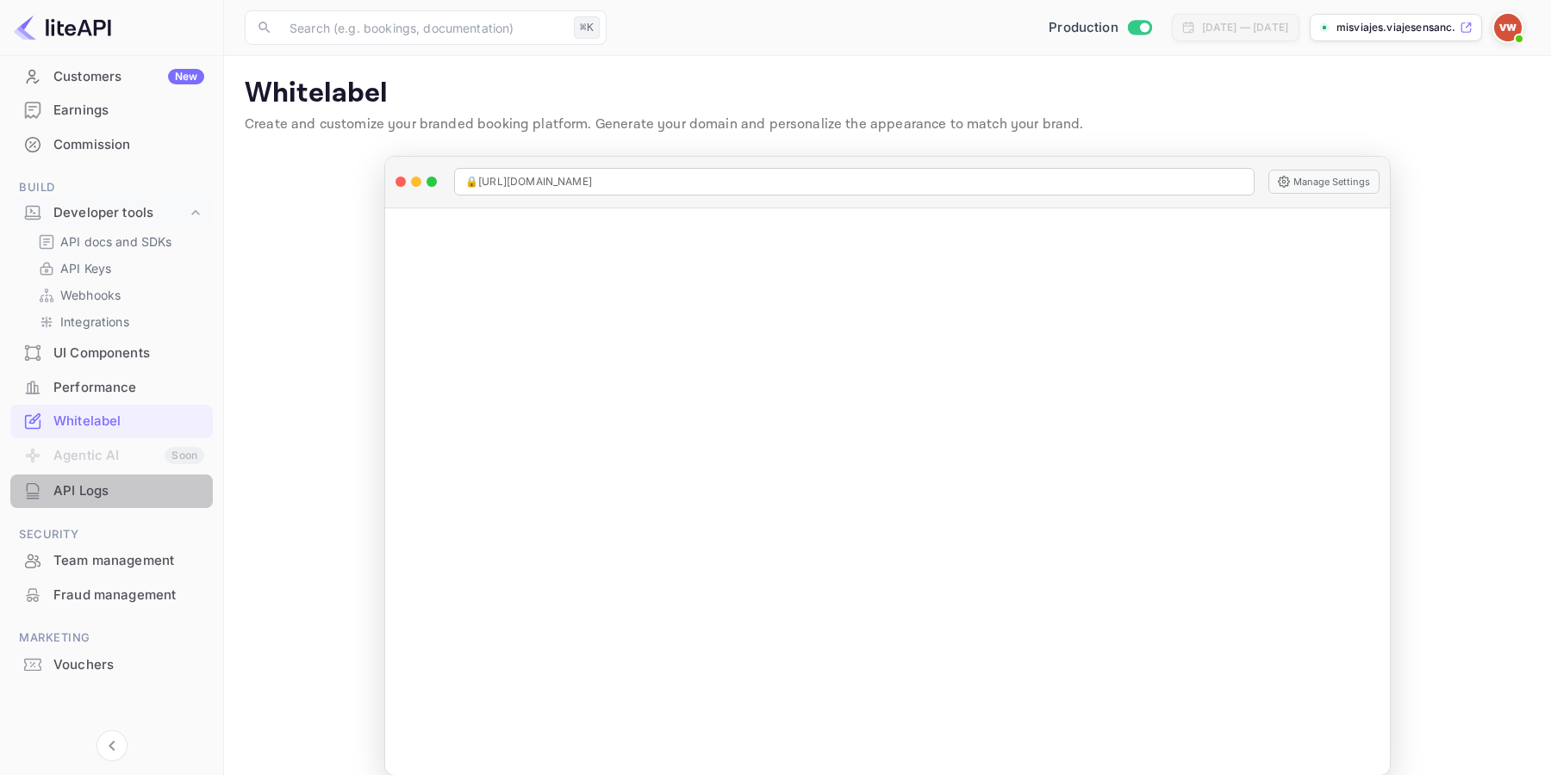
click at [115, 489] on div "API Logs" at bounding box center [128, 492] width 151 height 20
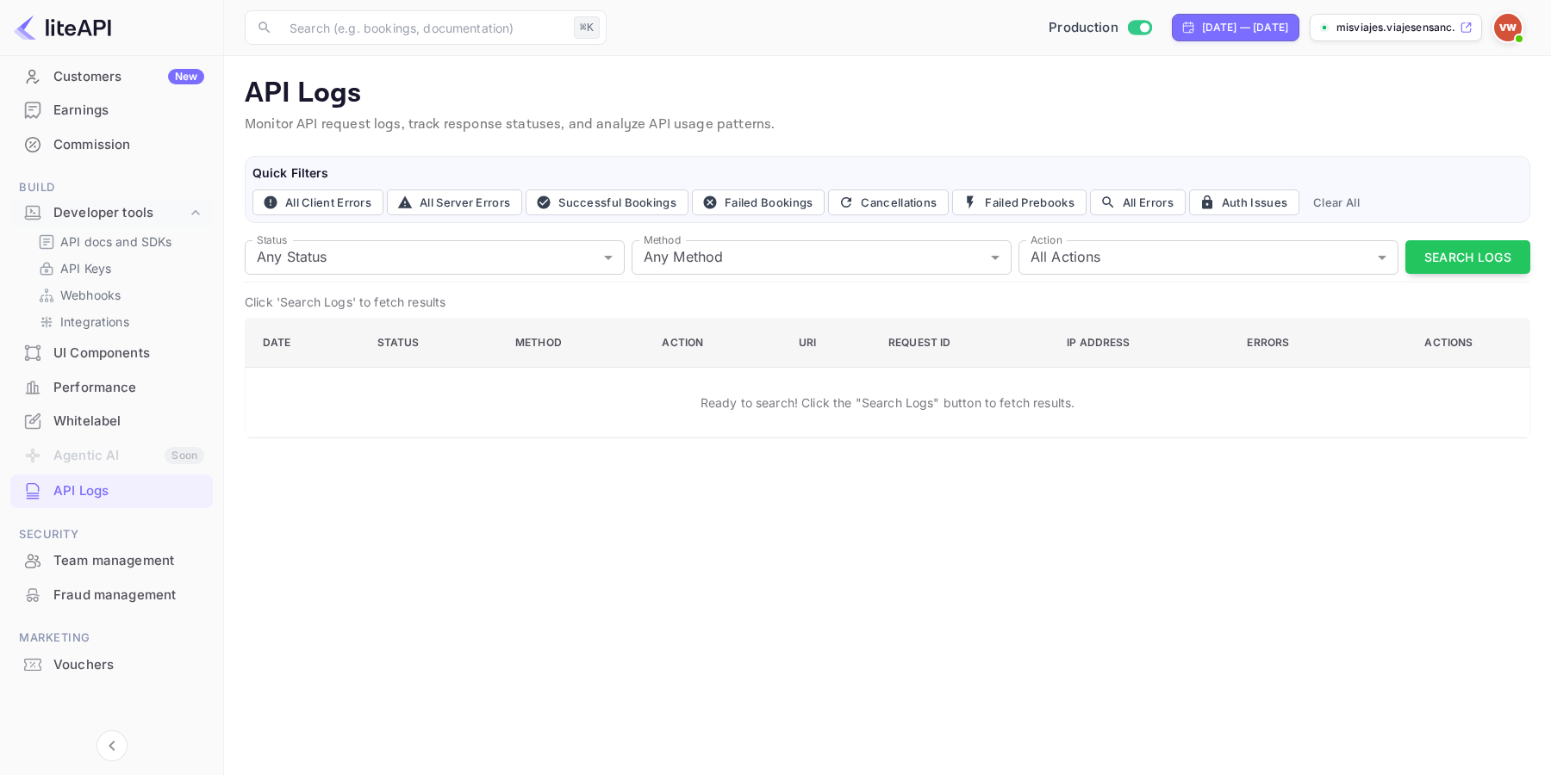
scroll to position [162, 0]
click at [133, 563] on div "Team management" at bounding box center [128, 560] width 151 height 20
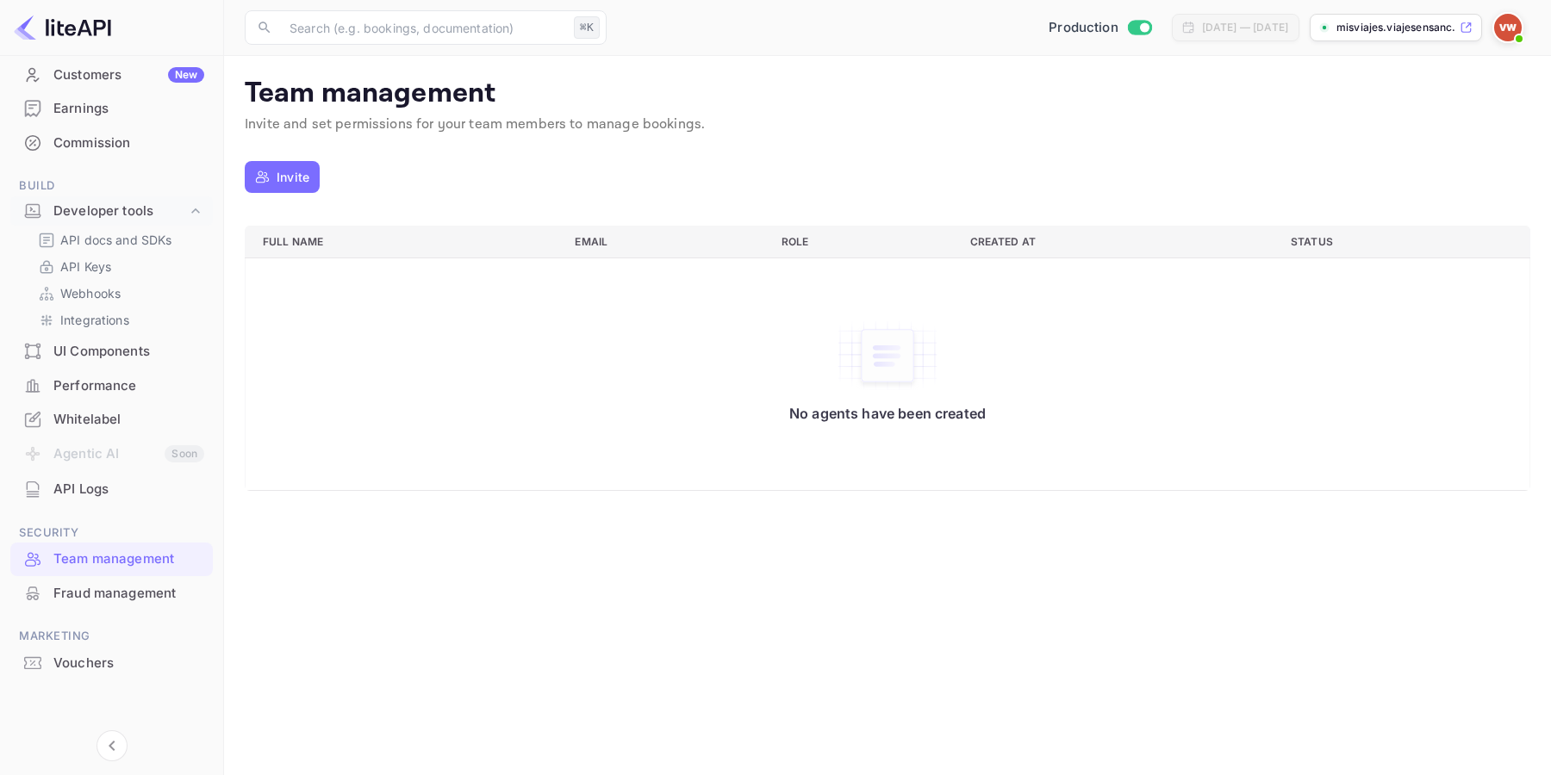
click at [139, 599] on div "Fraud management" at bounding box center [128, 594] width 151 height 20
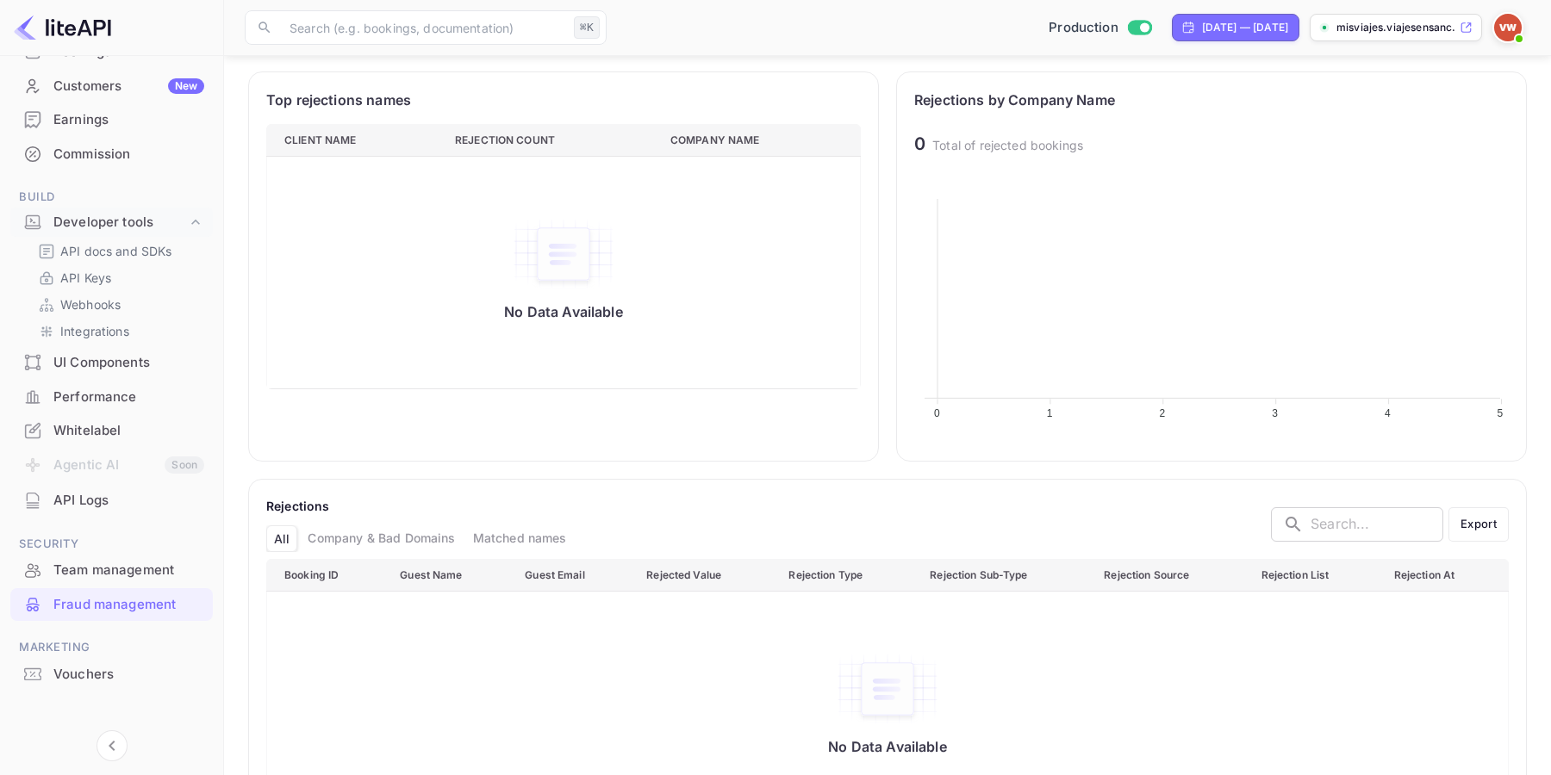
scroll to position [663, 0]
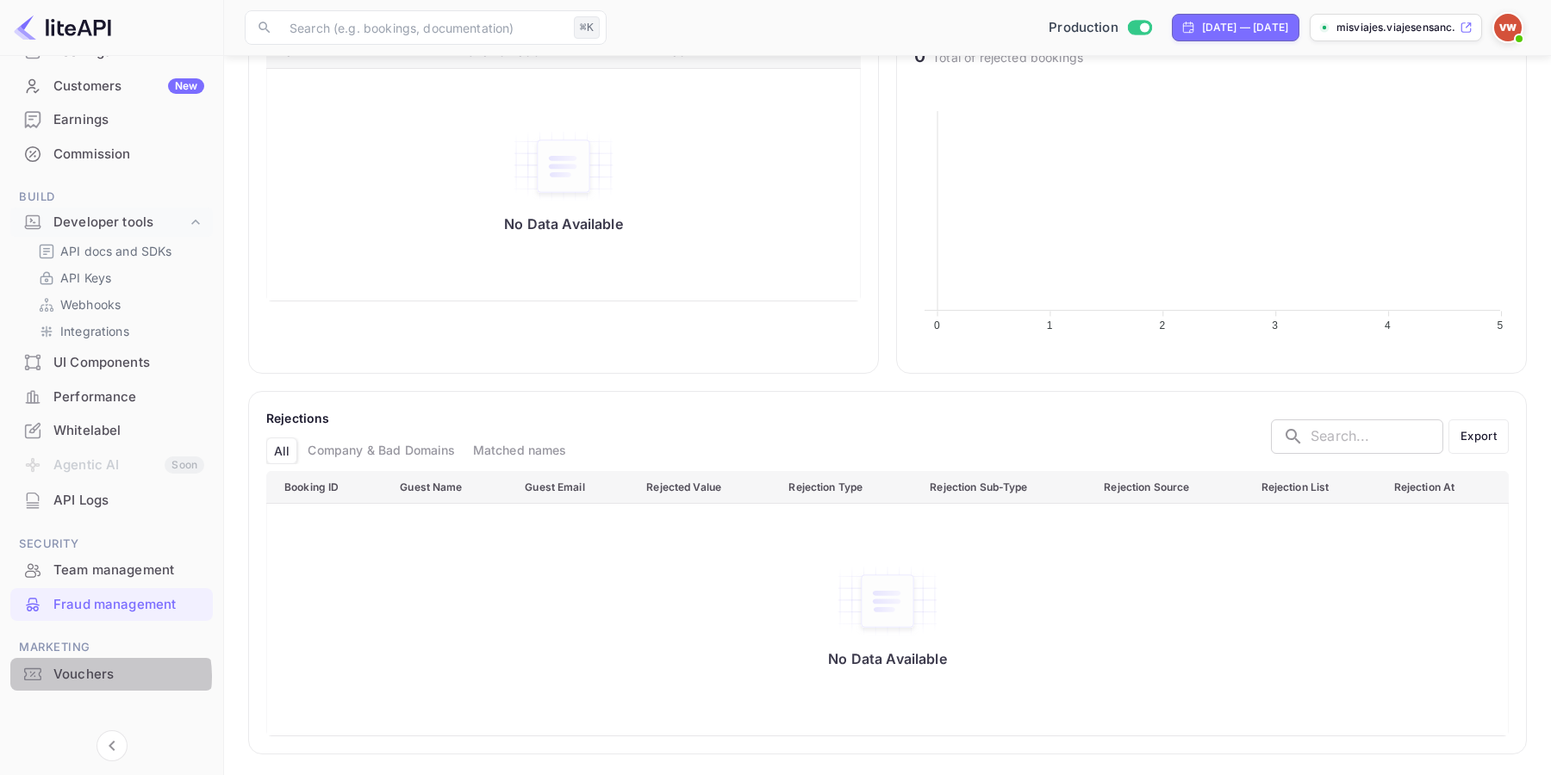
click at [103, 676] on div "Vouchers" at bounding box center [128, 675] width 151 height 20
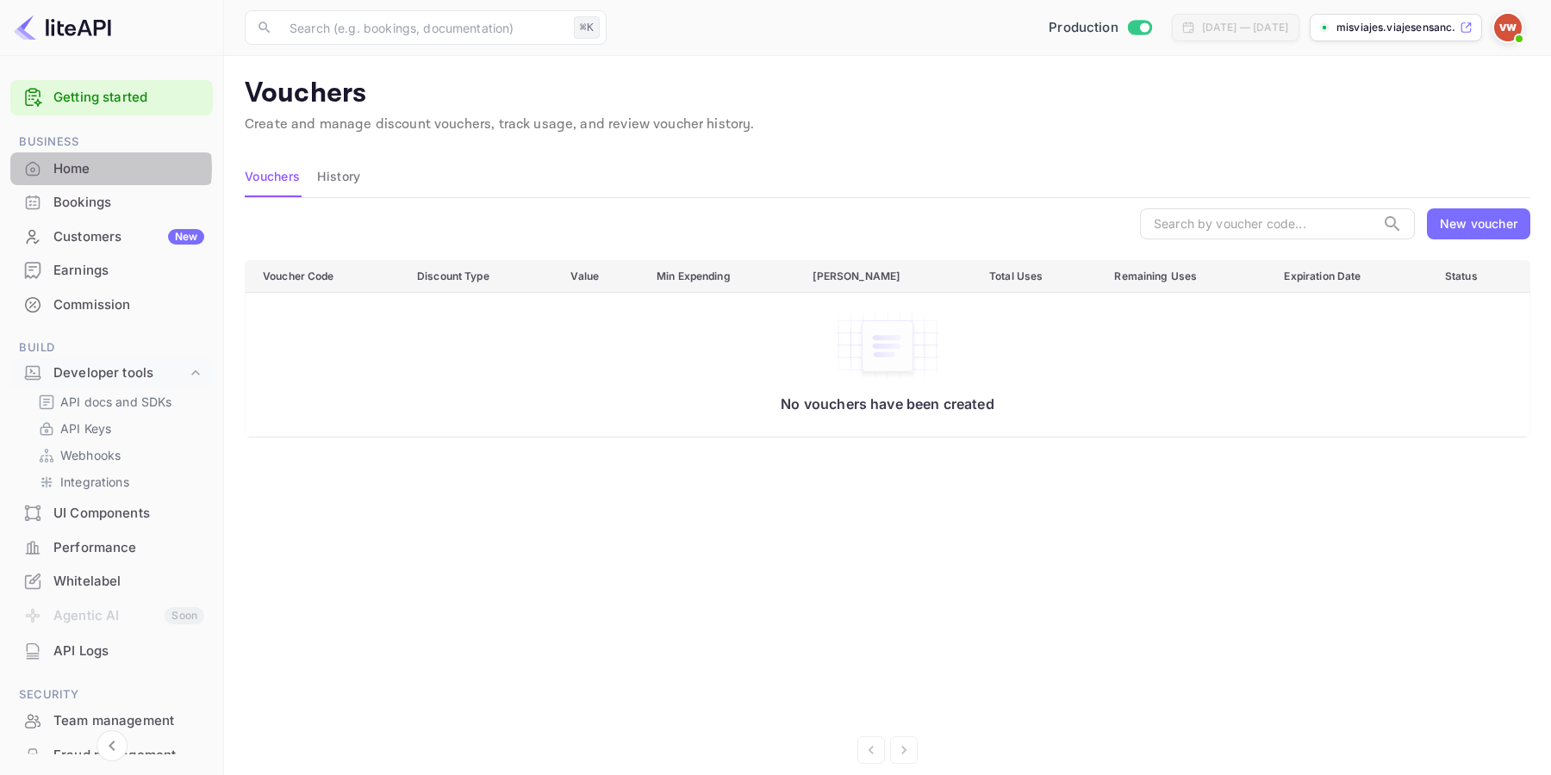
click at [93, 168] on div "Home" at bounding box center [128, 169] width 151 height 20
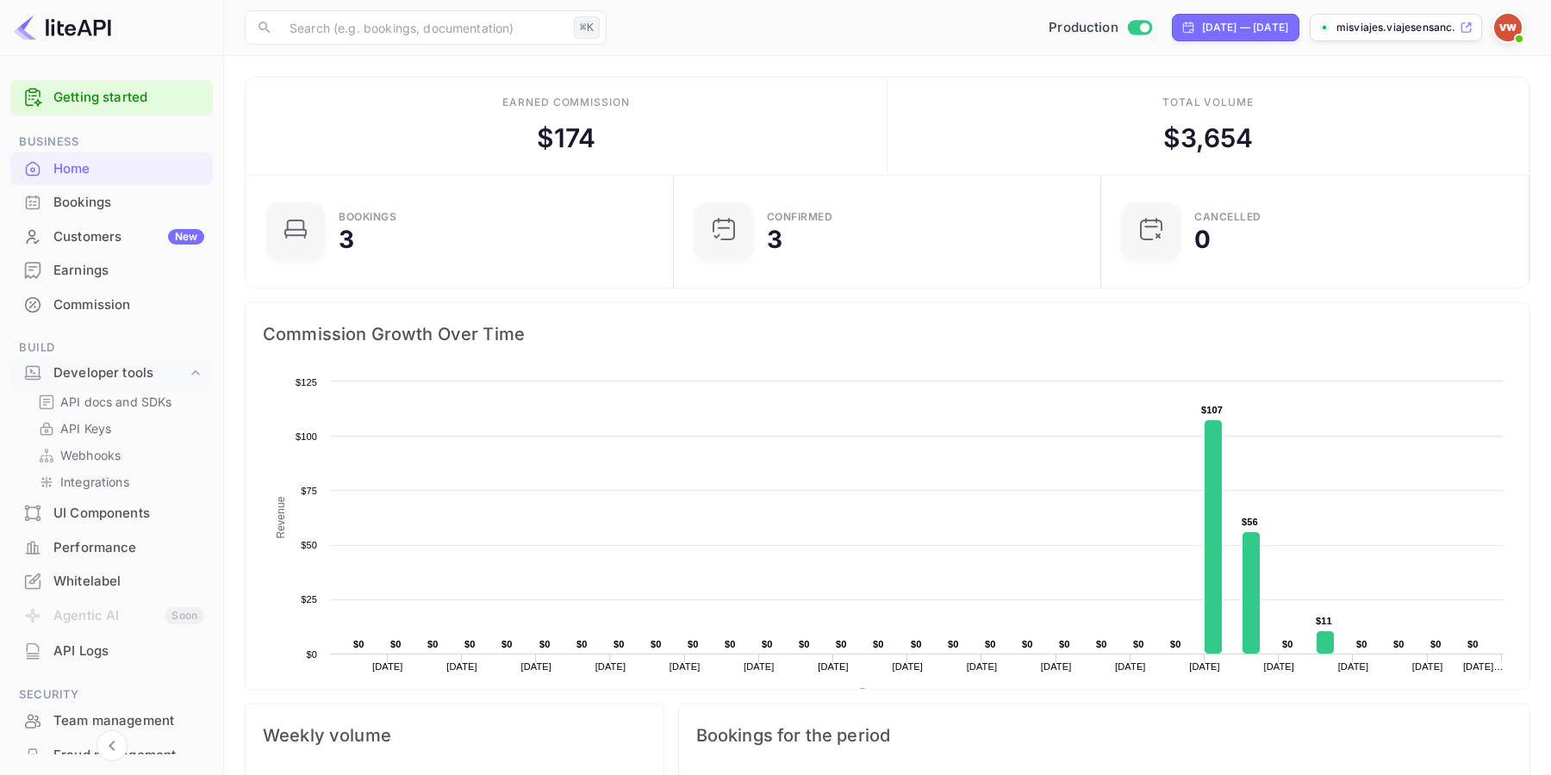
scroll to position [162, 0]
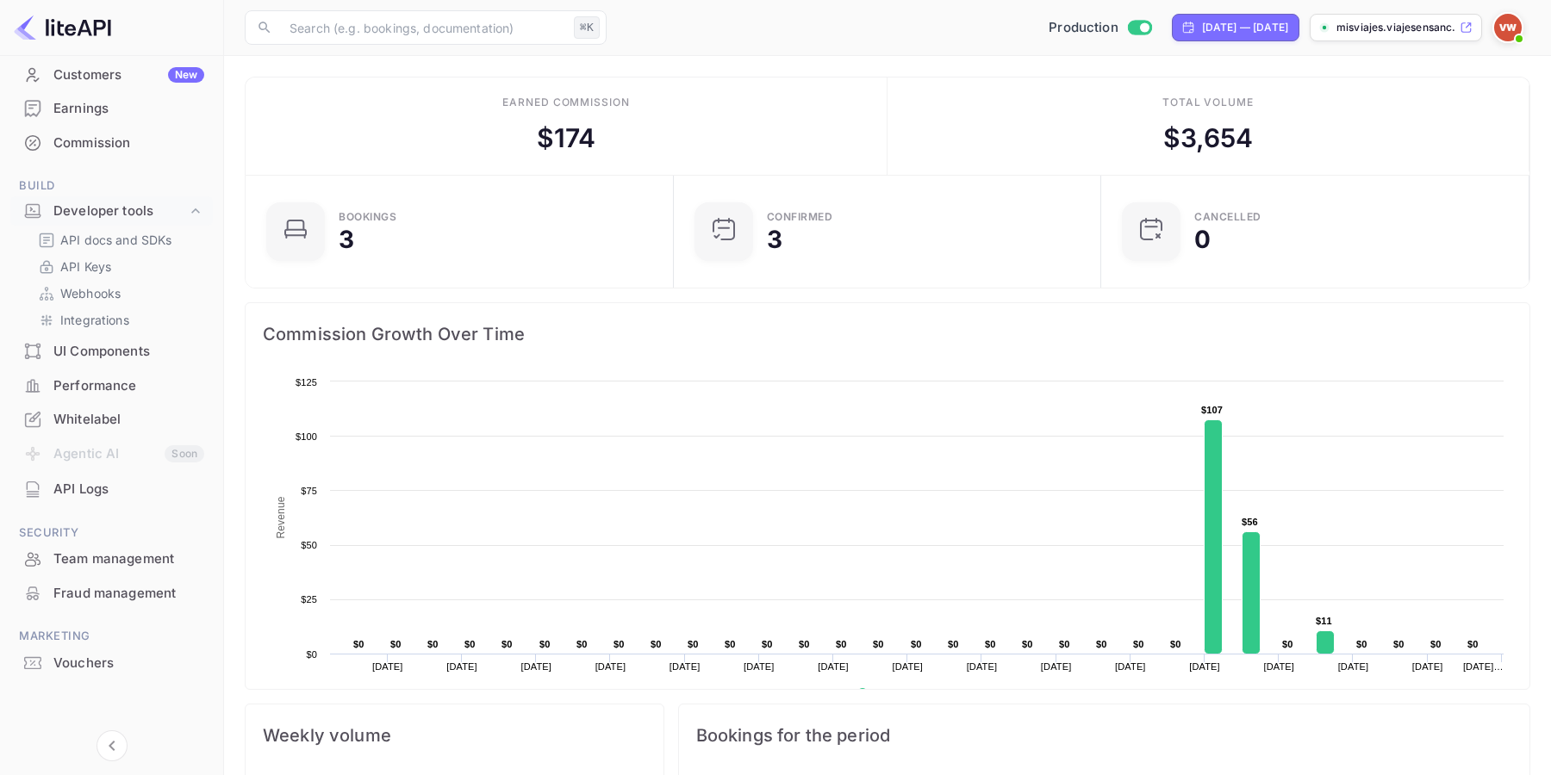
click at [1512, 28] on img at bounding box center [1508, 28] width 28 height 28
